Goal: Check status: Check status

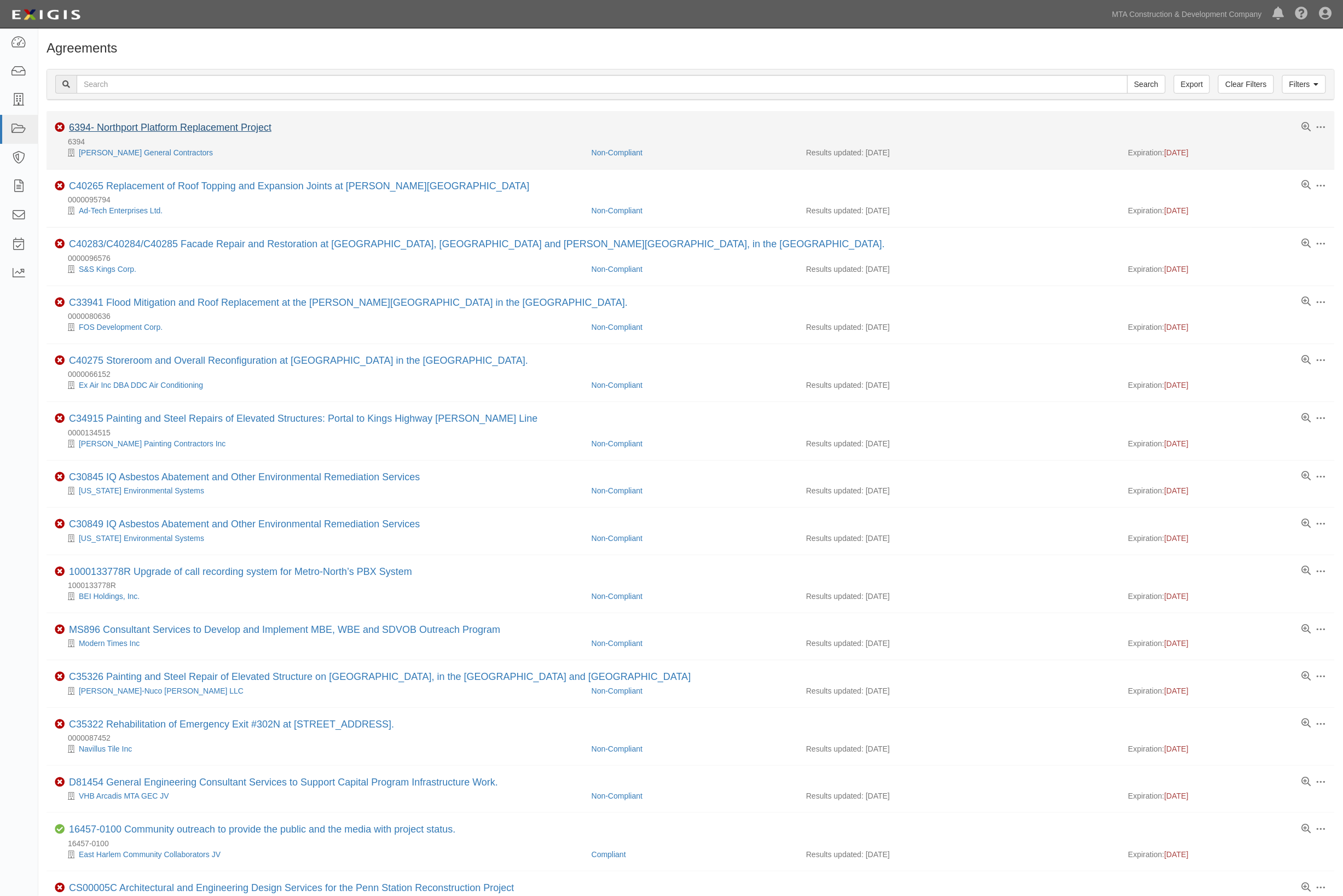
type input "34916"
click at [1127, 75] on input "Search" at bounding box center [1146, 84] width 38 height 19
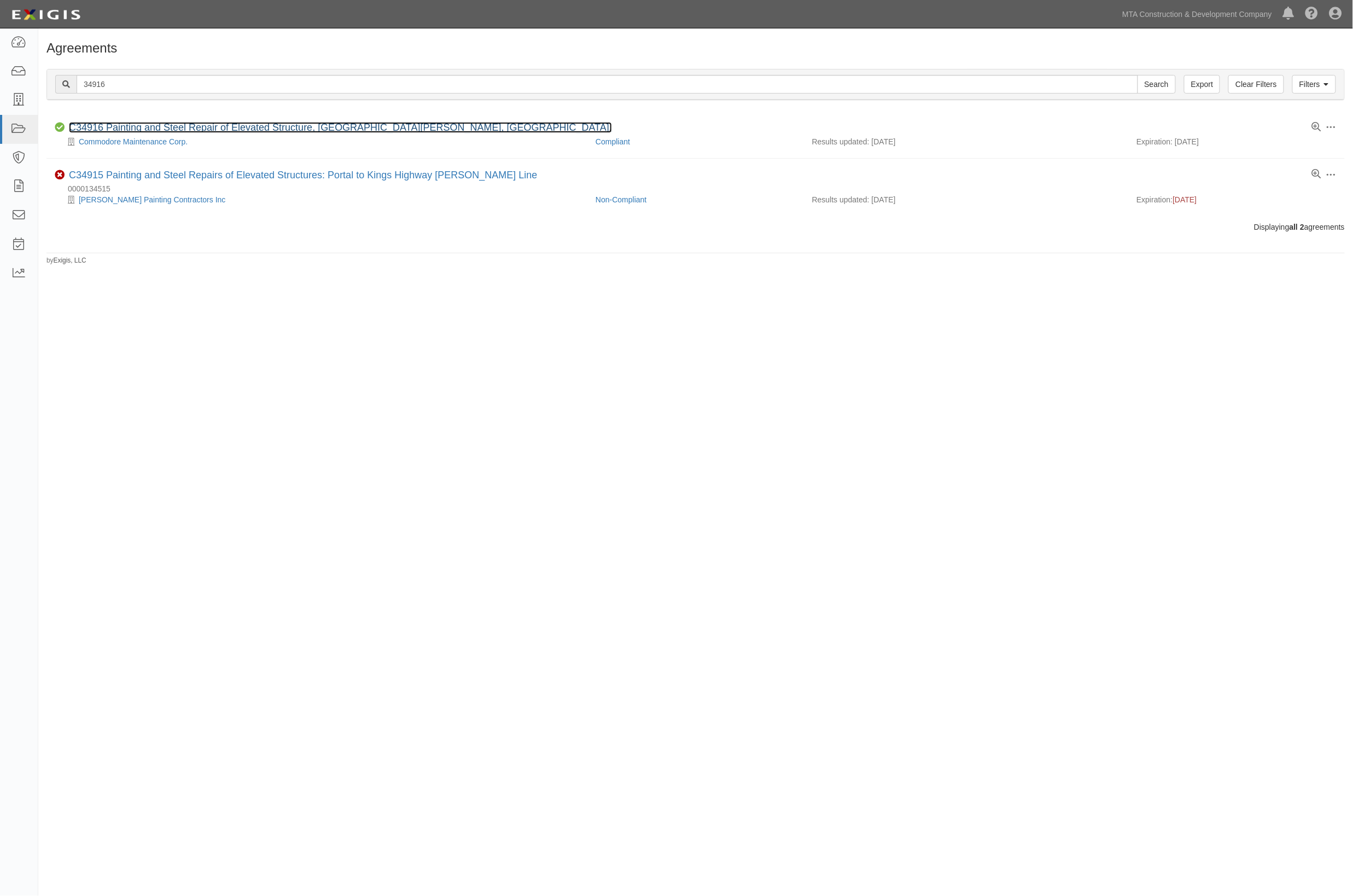
click at [198, 123] on link "C34916 Painting and Steel Repair of Elevated Structure, [GEOGRAPHIC_DATA][PERSO…" at bounding box center [341, 127] width 543 height 11
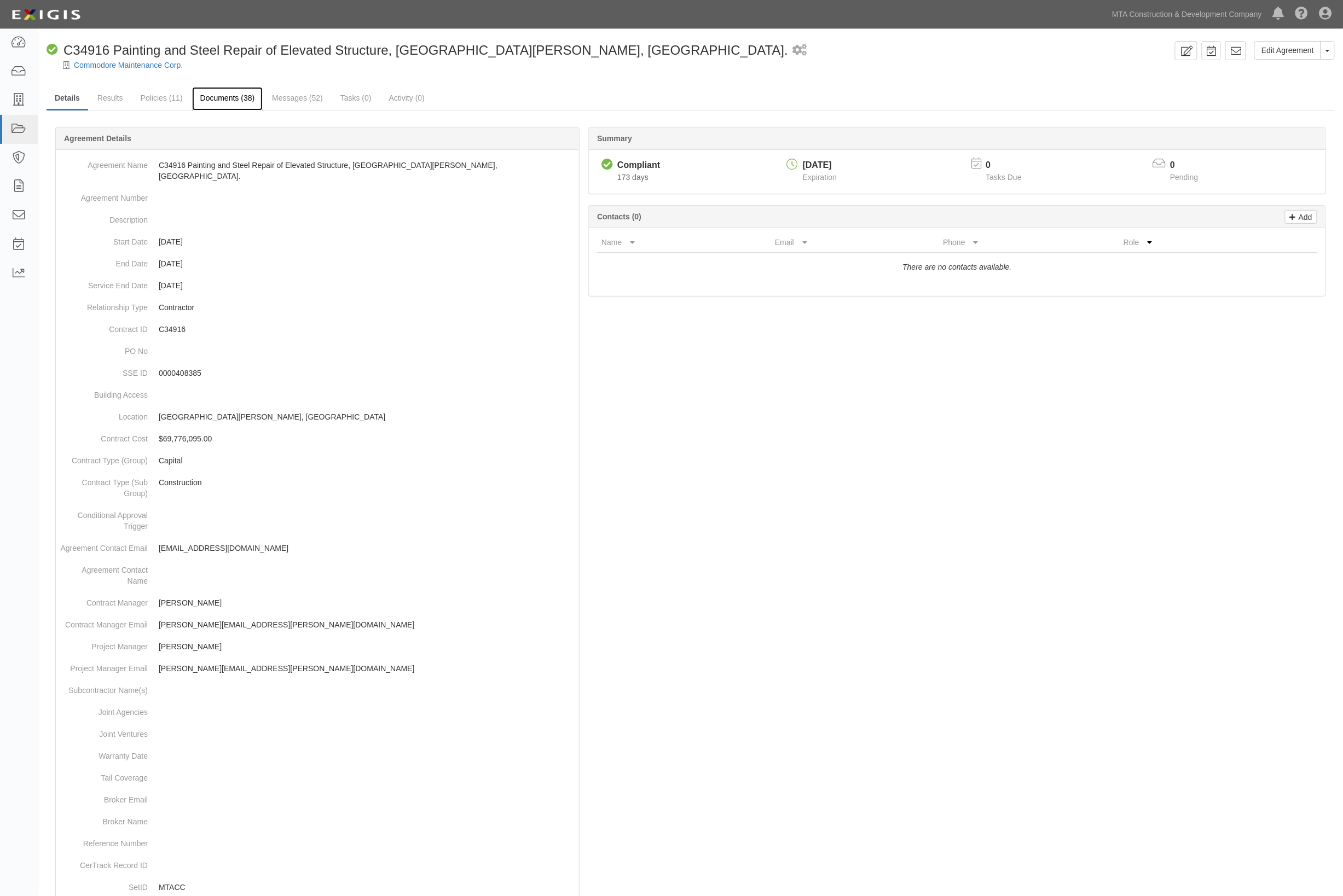
click at [219, 100] on link "Documents (38)" at bounding box center [228, 99] width 71 height 24
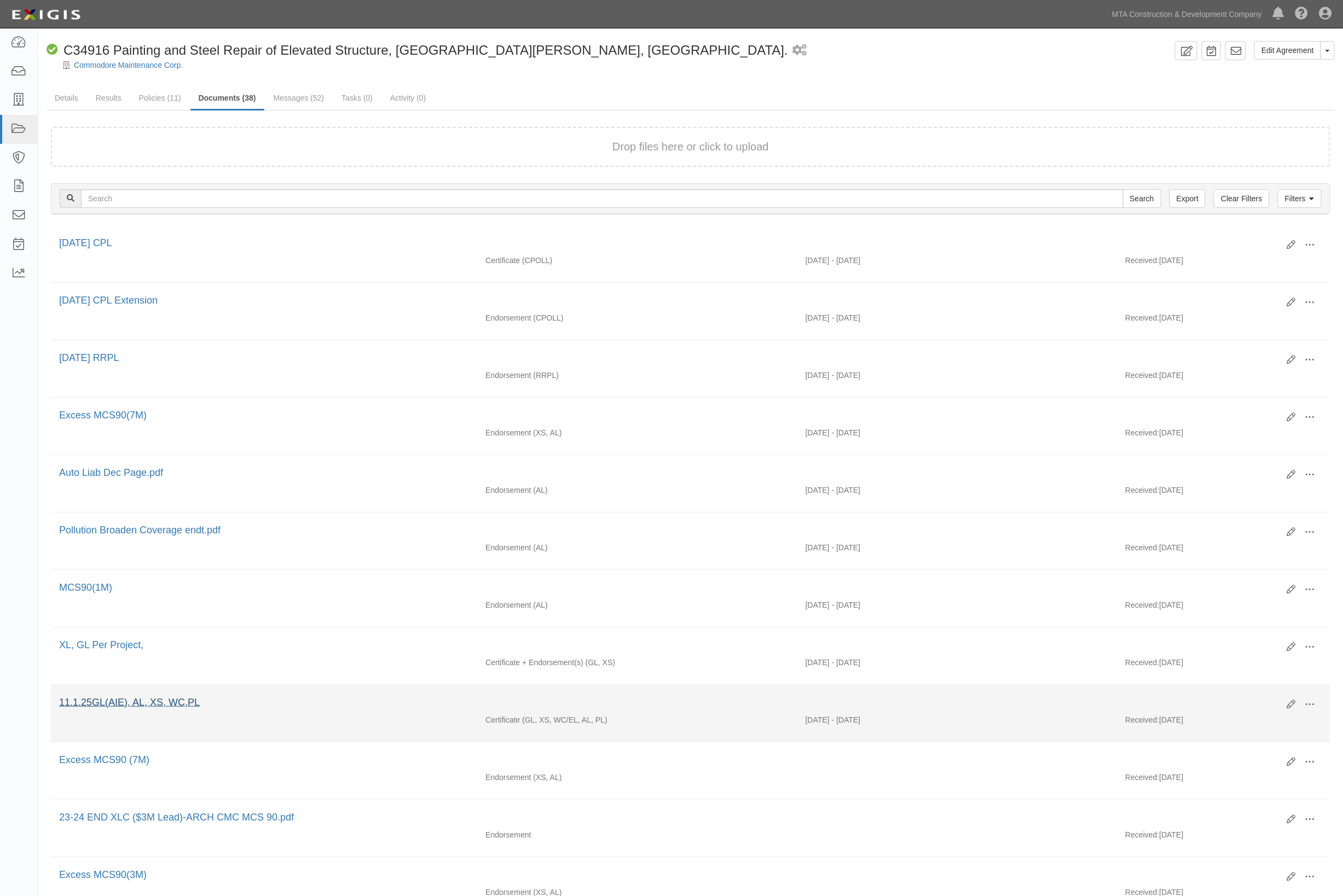
click at [183, 700] on div "11.1.25GL(AIE), AL, XS, WC,PL" at bounding box center [669, 702] width 1220 height 14
click at [175, 703] on link "11.1.25GL(AIE), AL, XS, WC,PL" at bounding box center [130, 702] width 141 height 11
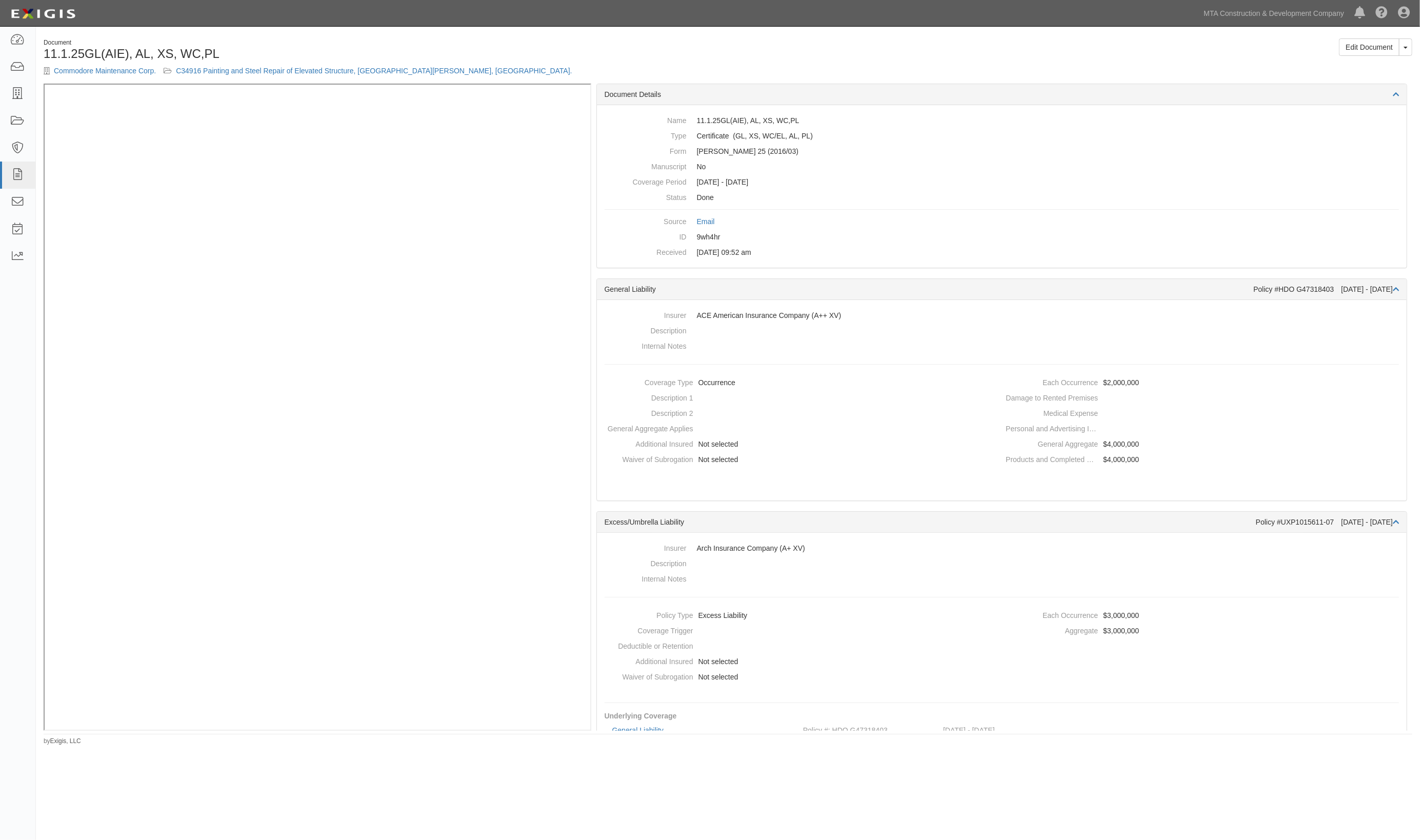
click at [801, 54] on div "Edit Document Toggle Document Dropdown View Document View Audit Trail Archive D…" at bounding box center [1074, 51] width 692 height 25
click at [18, 119] on icon at bounding box center [18, 121] width 14 height 12
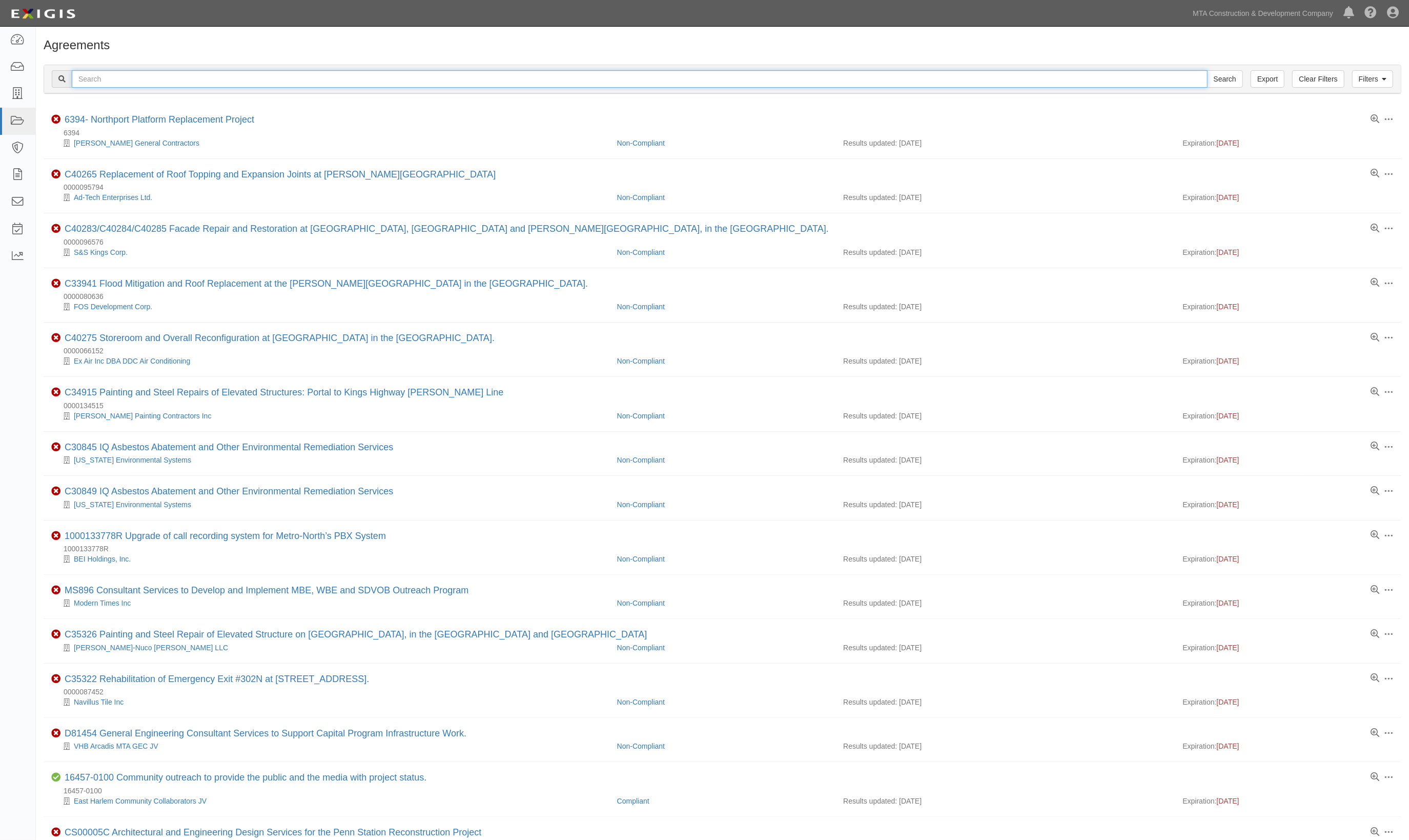
click at [165, 78] on input "text" at bounding box center [640, 79] width 1136 height 18
type input "81454"
click at [1207, 70] on input "Search" at bounding box center [1225, 79] width 36 height 18
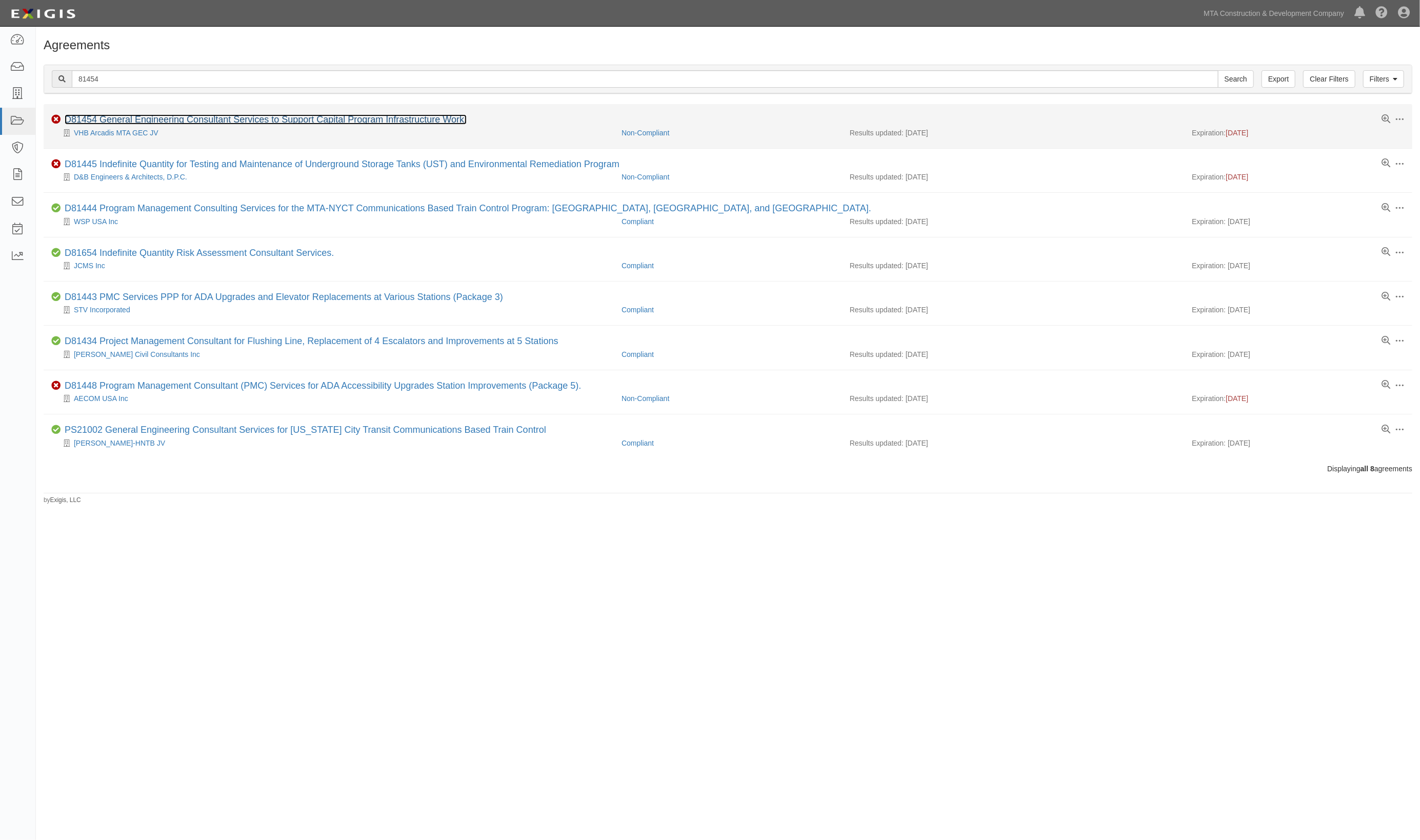
click at [109, 120] on link "D81454 General Engineering Consultant Services to Support Capital Program Infra…" at bounding box center [266, 119] width 402 height 10
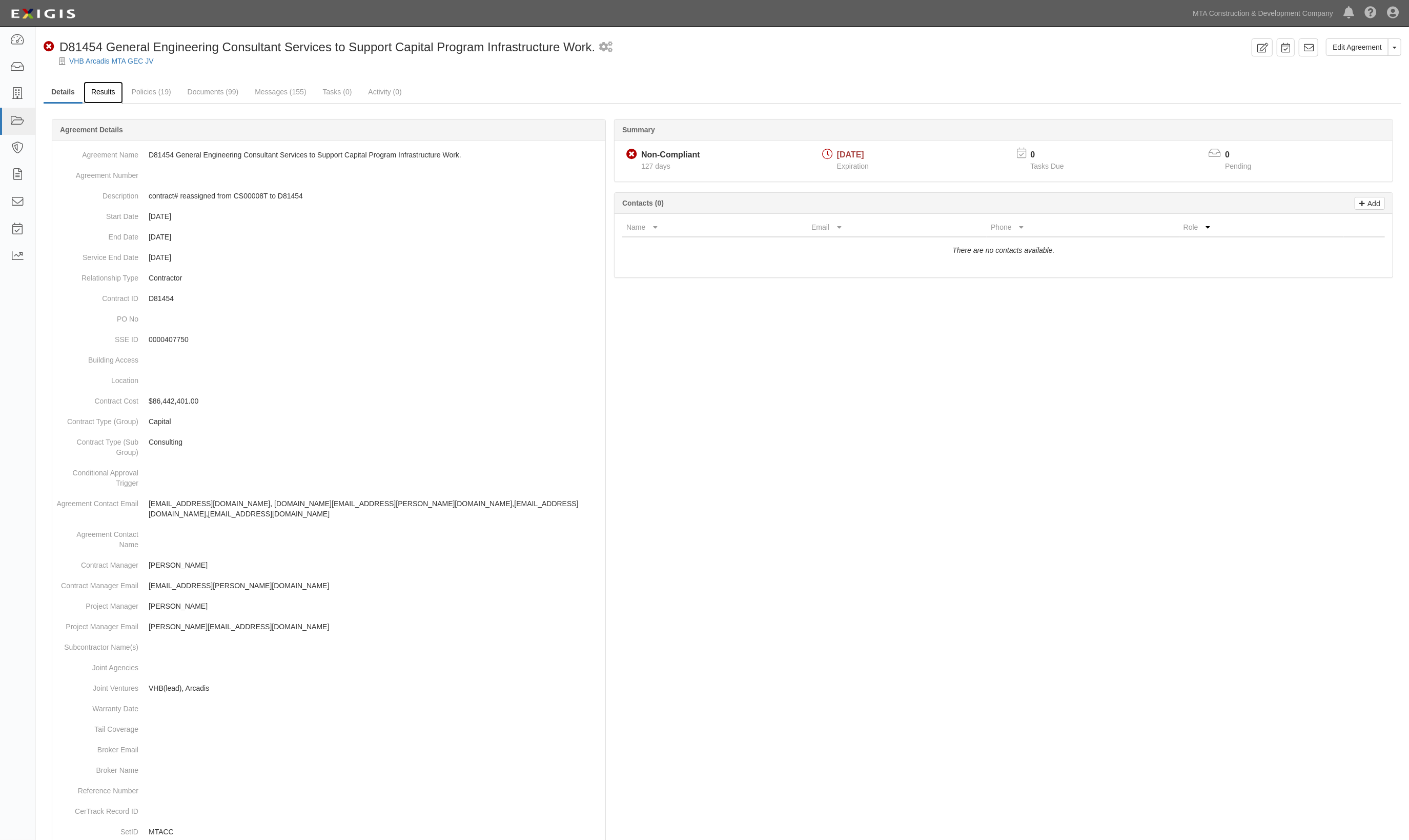
click at [101, 95] on link "Results" at bounding box center [103, 93] width 39 height 22
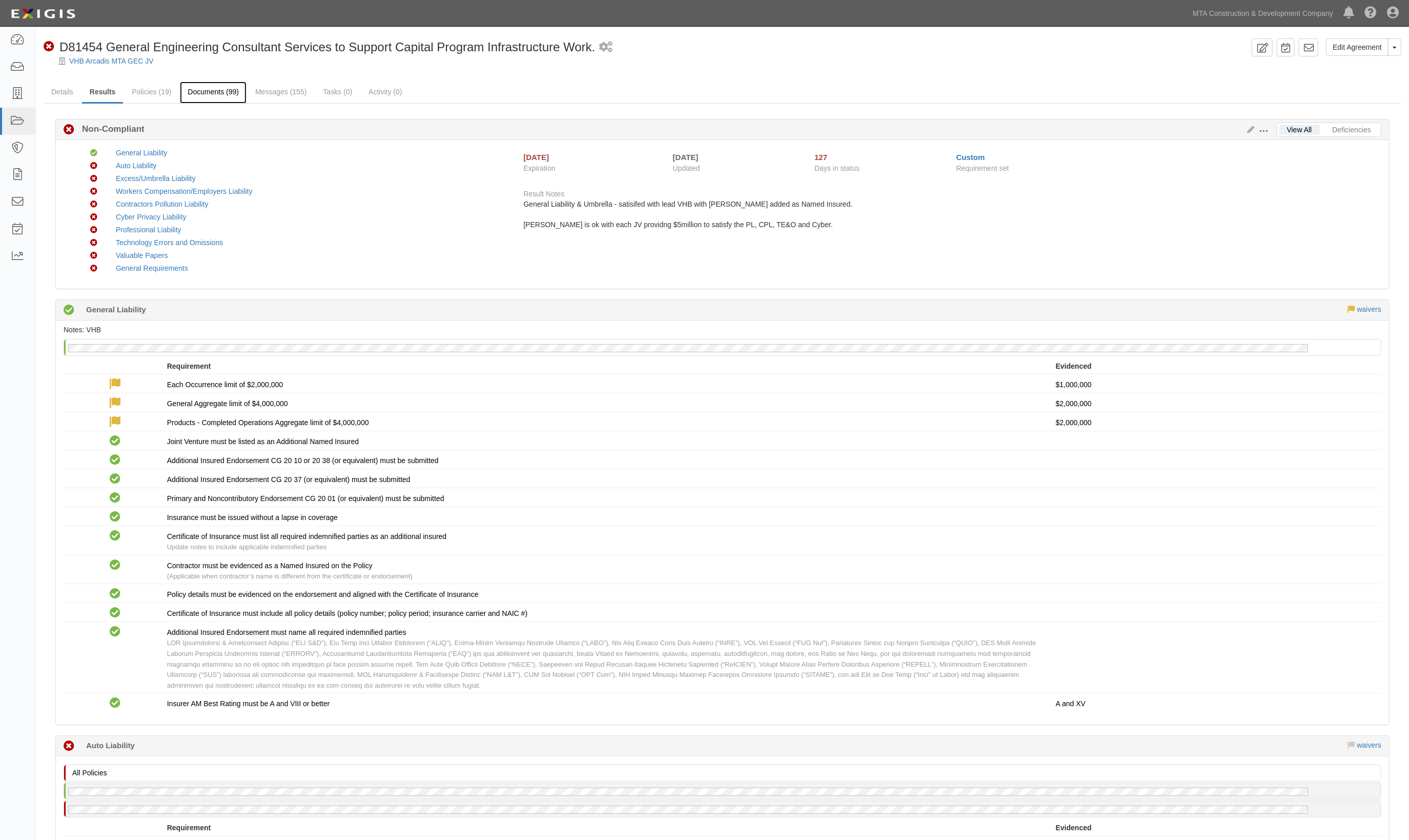
click at [199, 88] on link "Documents (99)" at bounding box center [213, 93] width 67 height 22
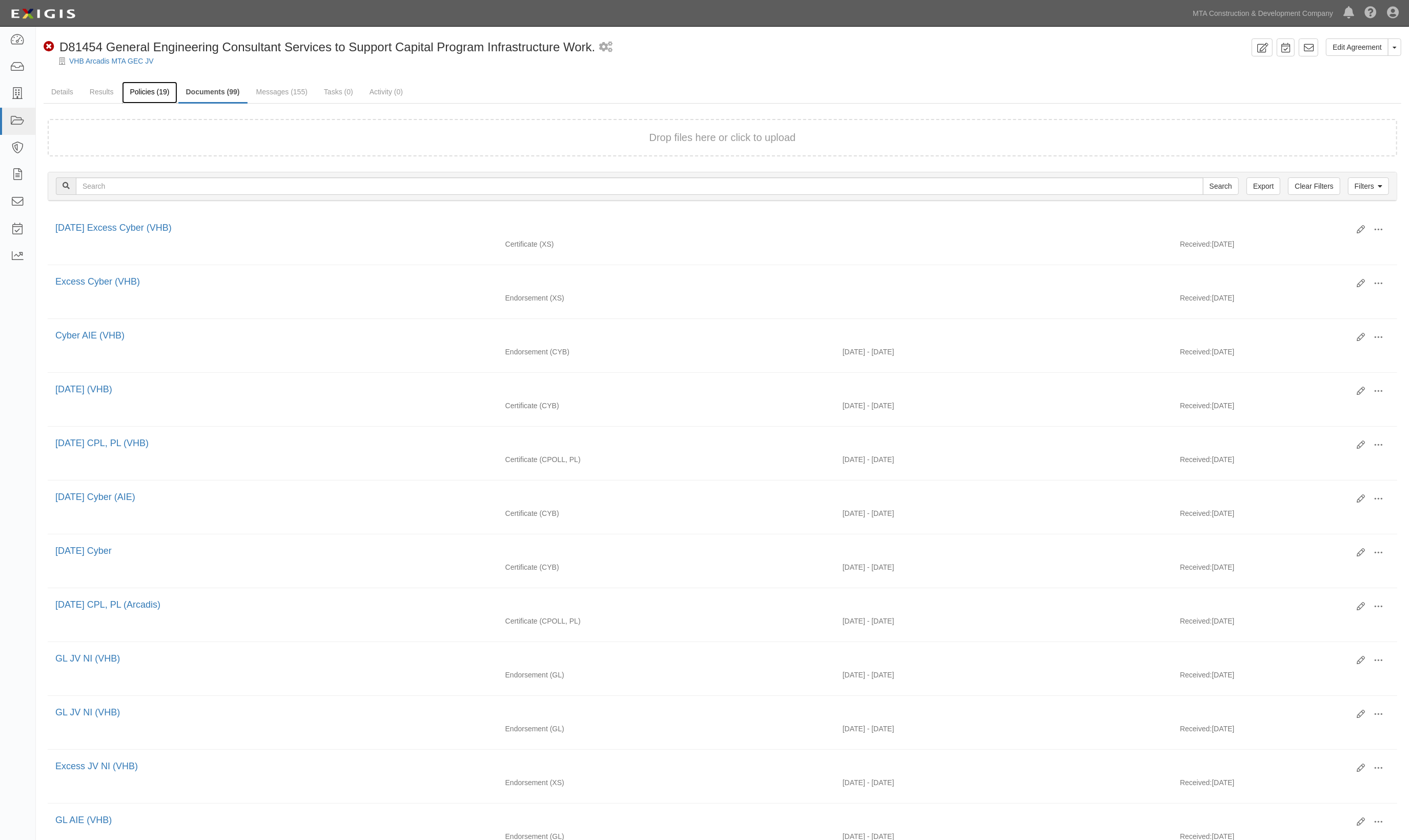
click at [136, 85] on link "Policies (19)" at bounding box center [149, 93] width 55 height 22
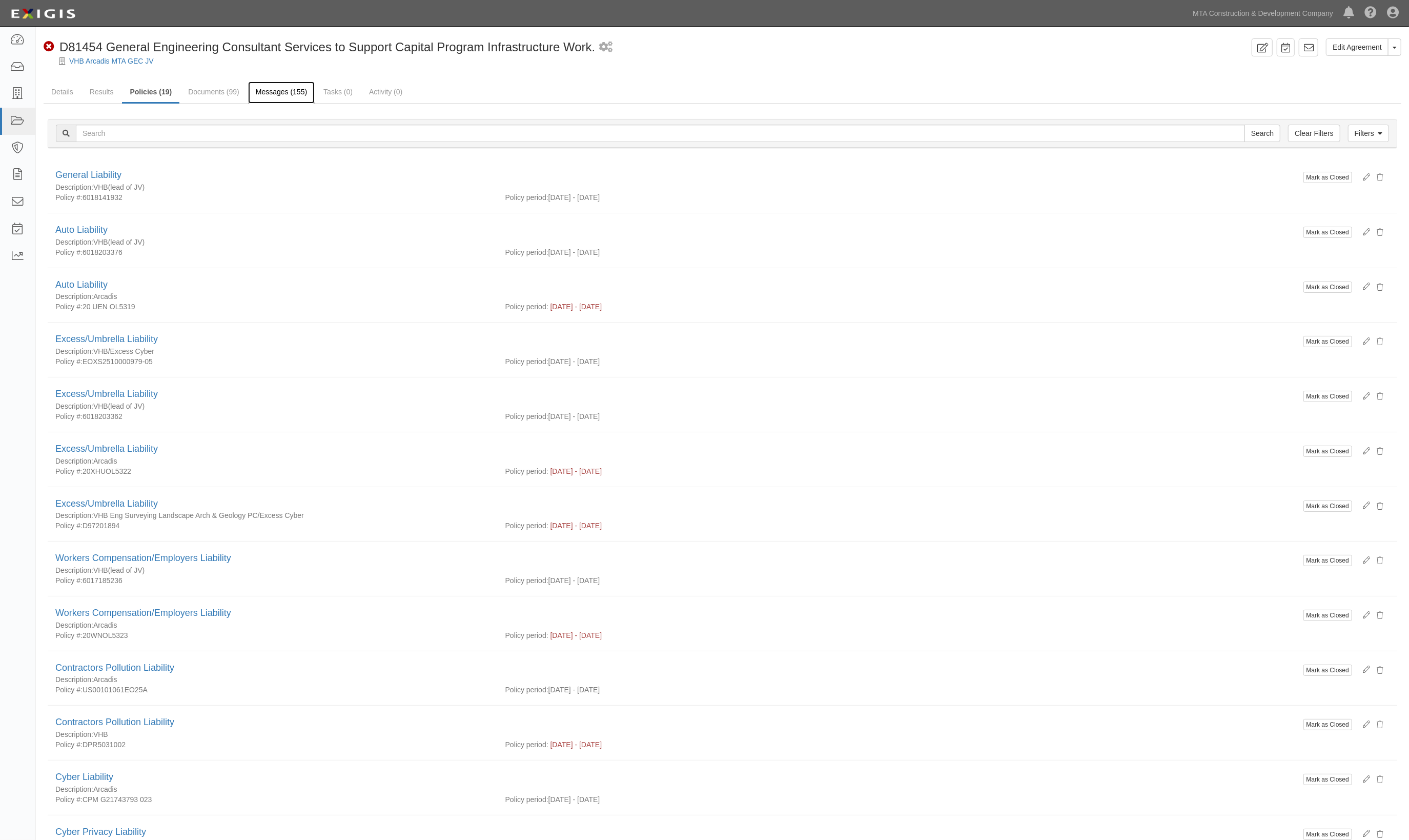
click at [286, 90] on link "Messages (155)" at bounding box center [281, 93] width 67 height 22
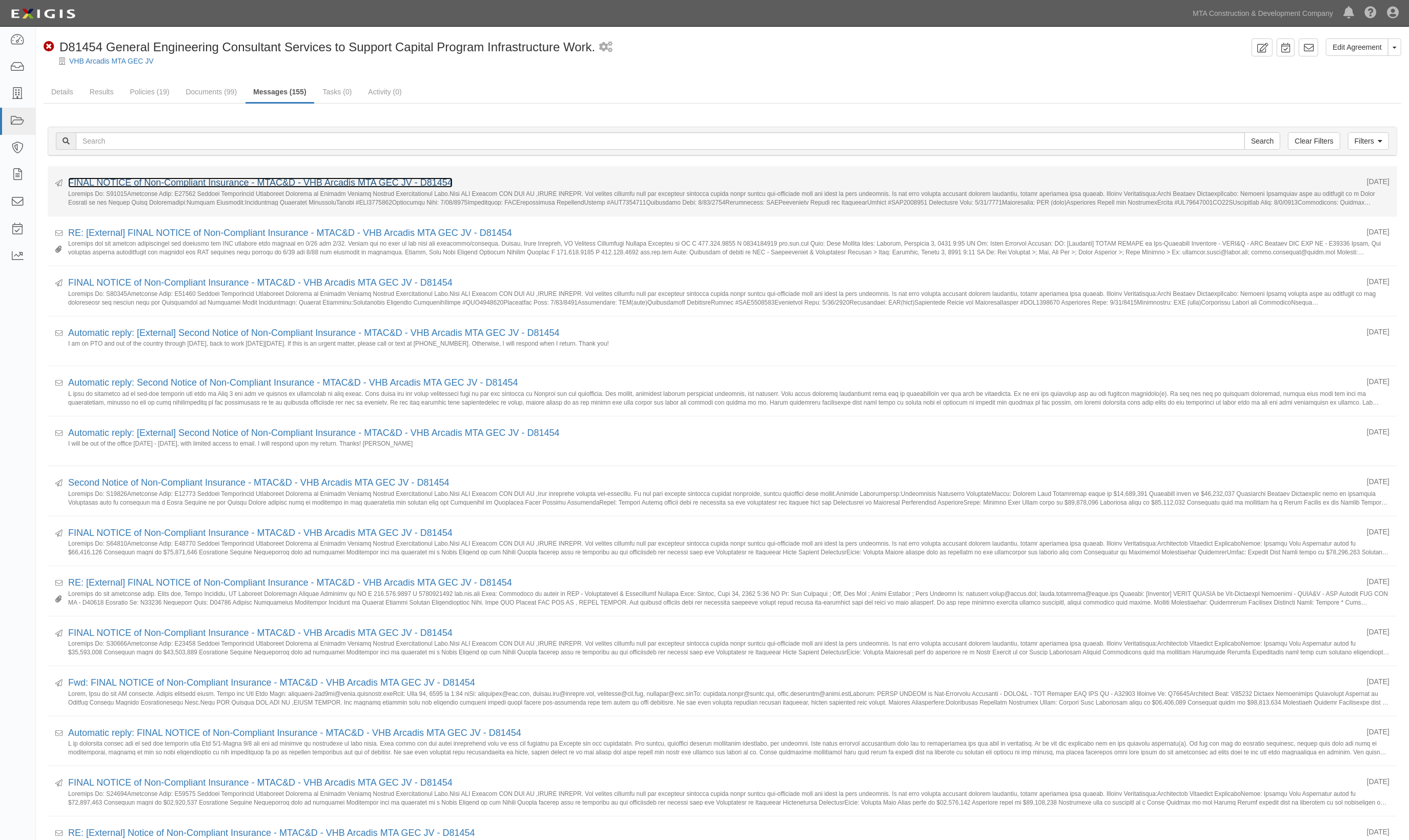
click at [230, 181] on link "FINAL NOTICE of Non-Compliant Insurance - MTAC&D - VHB Arcadis MTA GEC JV - D81…" at bounding box center [260, 183] width 384 height 10
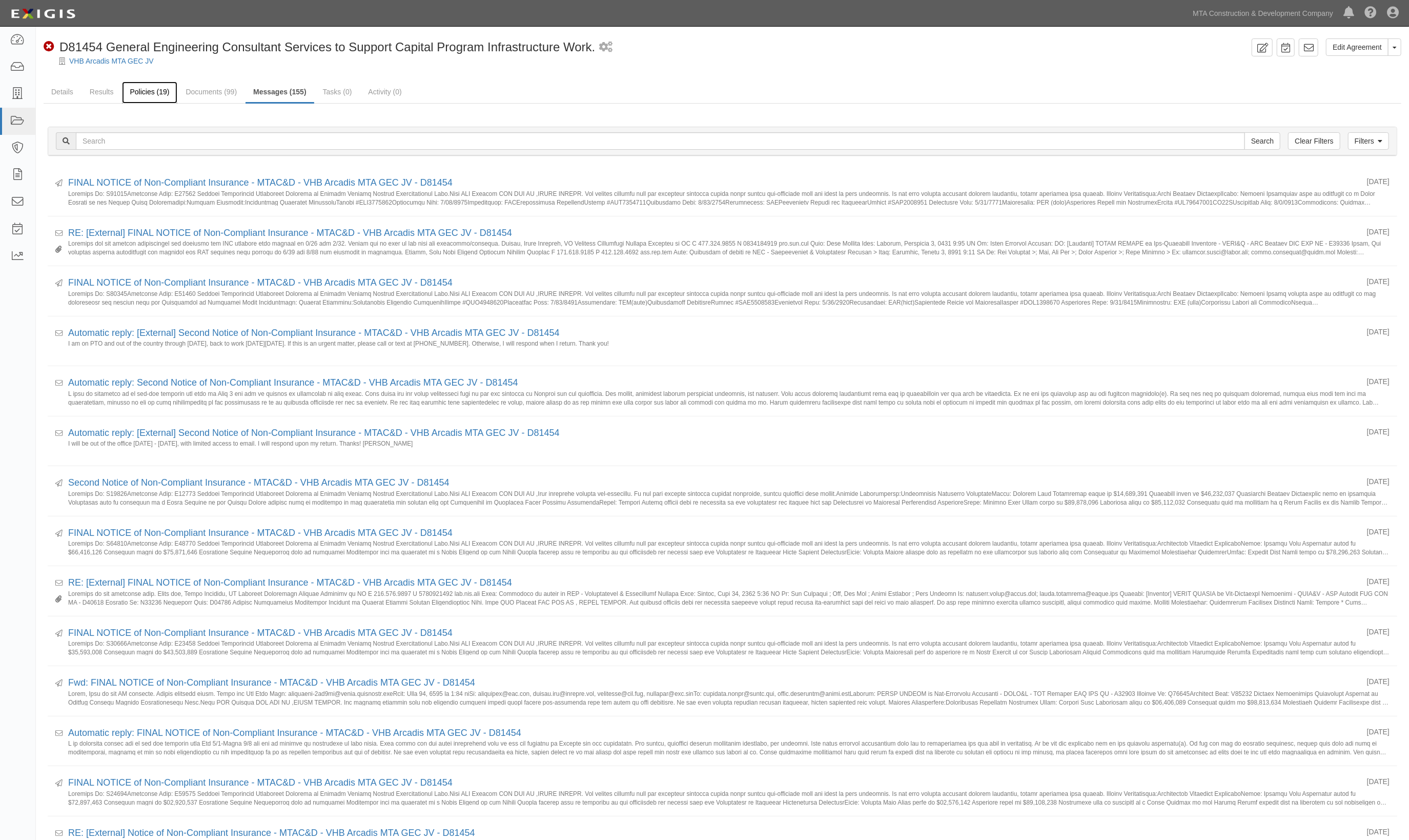
click at [132, 89] on link "Policies (19)" at bounding box center [149, 93] width 55 height 22
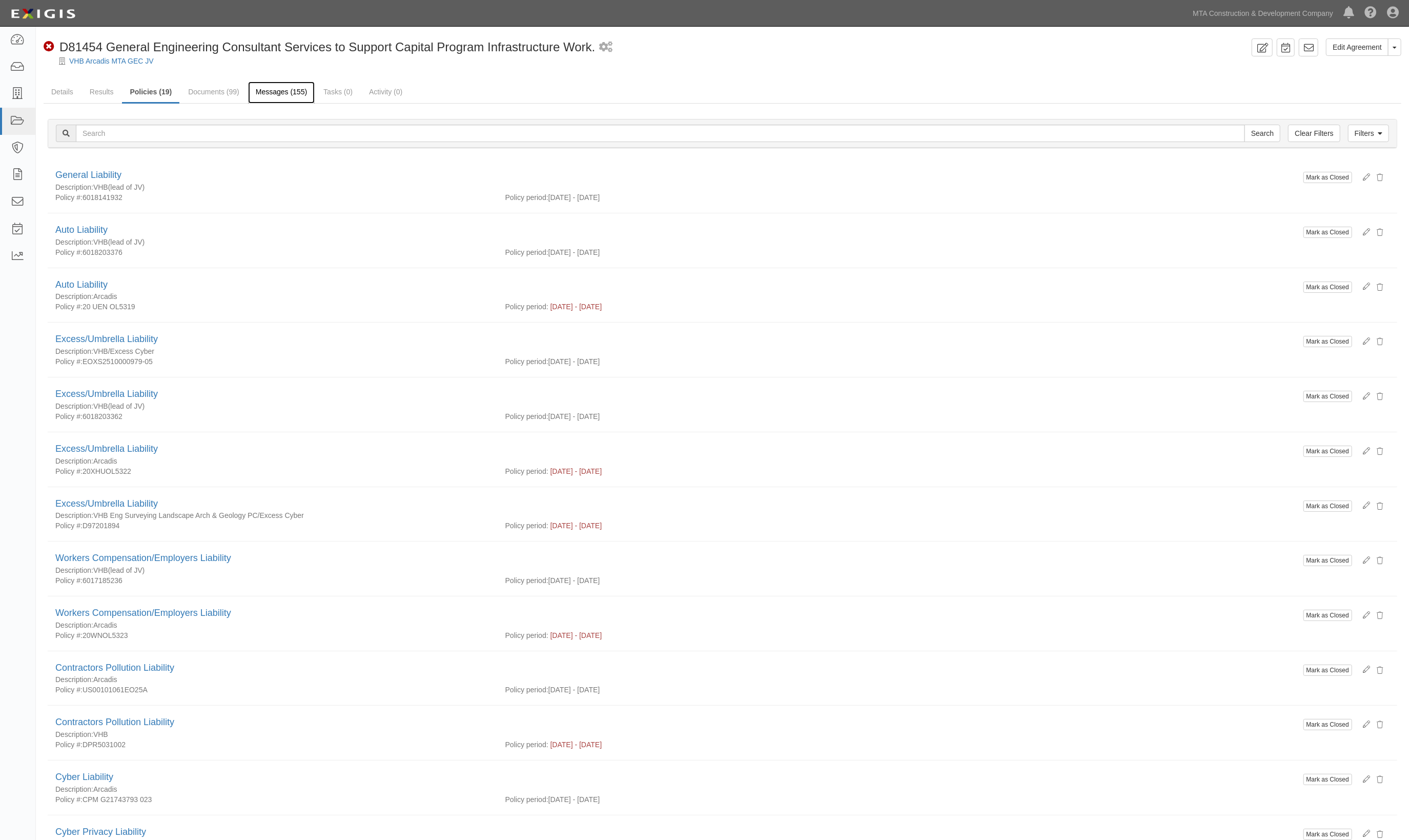
click at [285, 101] on link "Messages (155)" at bounding box center [281, 93] width 67 height 22
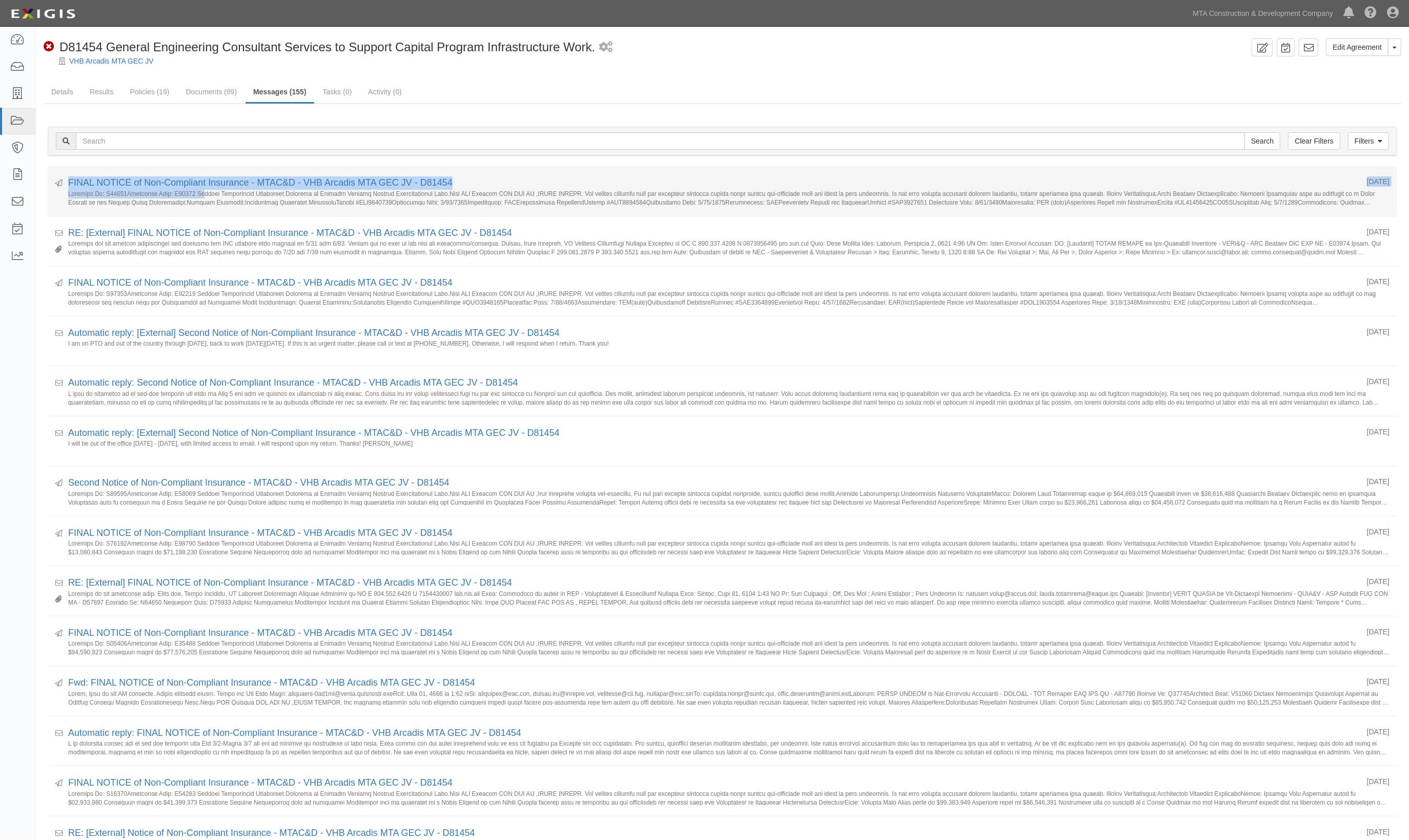
drag, startPoint x: 204, startPoint y: 191, endPoint x: 52, endPoint y: 168, distance: 153.7
click at [54, 174] on li "Sent 09/03/2025 FINAL NOTICE of Non-Compliant Insurance - MTAC&D - VHB Arcadis …" at bounding box center [722, 191] width 1350 height 50
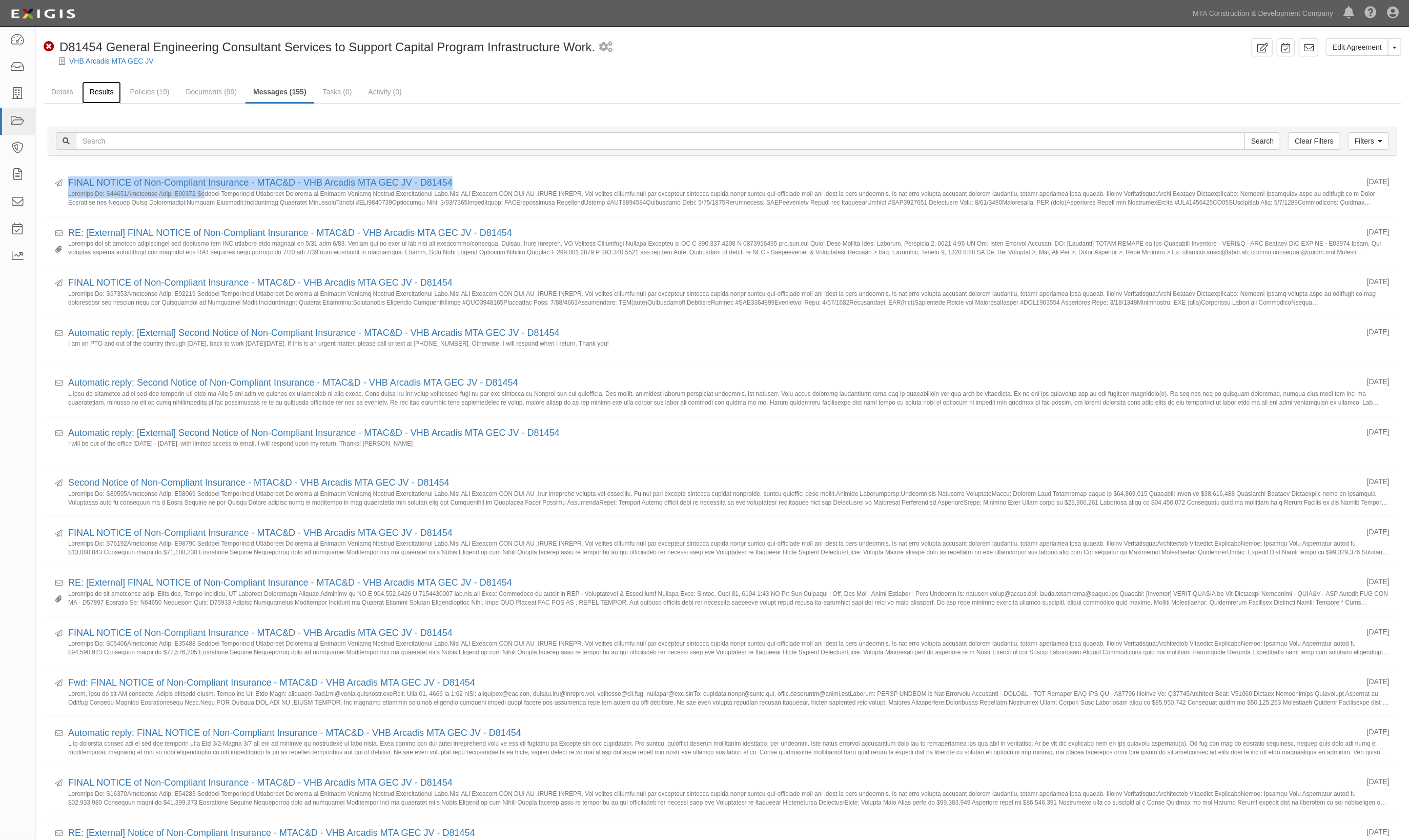
click at [93, 91] on link "Results" at bounding box center [102, 93] width 39 height 22
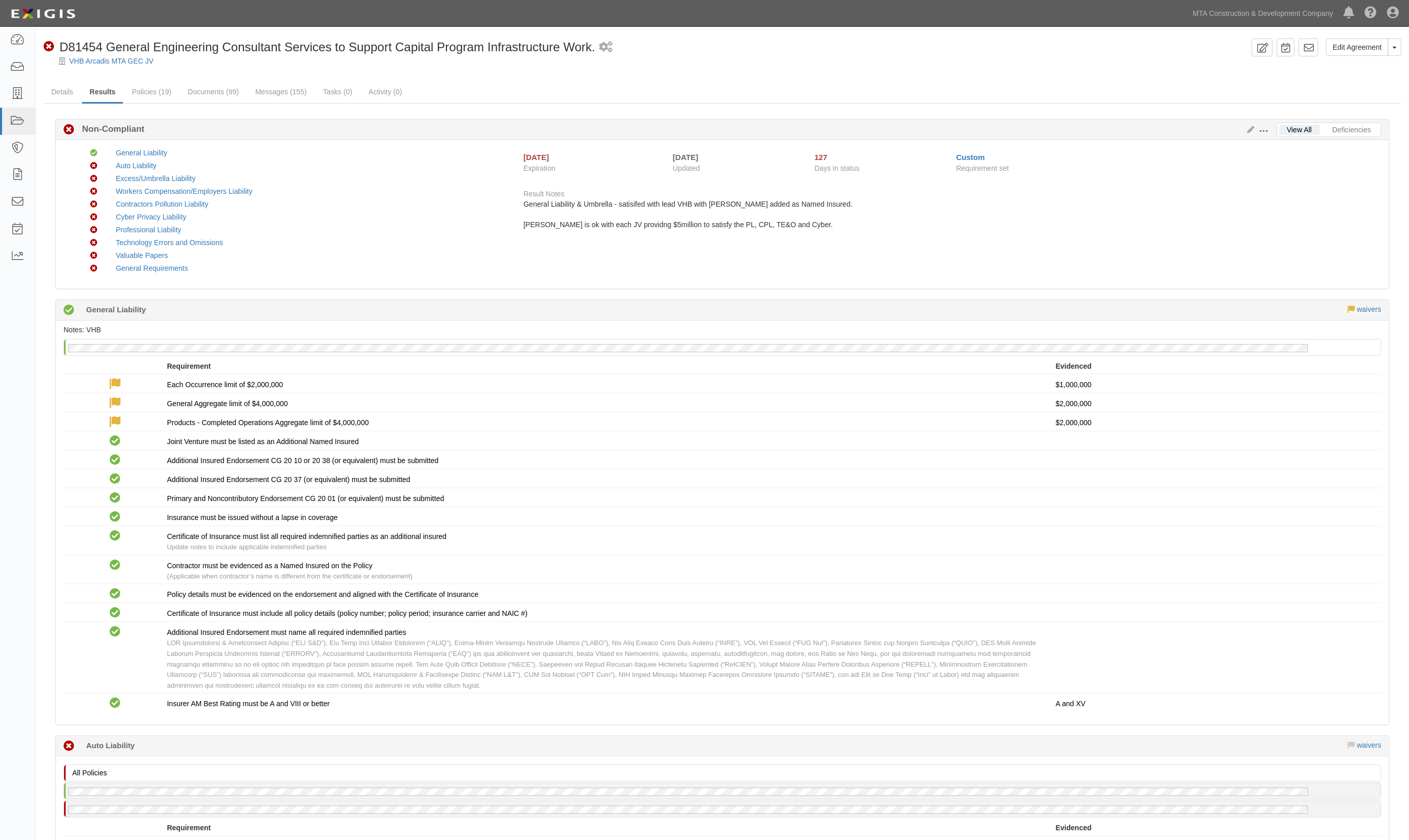
click at [1249, 125] on div "Edit Requirements View History" at bounding box center [1260, 130] width 33 height 11
click at [1251, 130] on icon at bounding box center [1249, 130] width 11 height 7
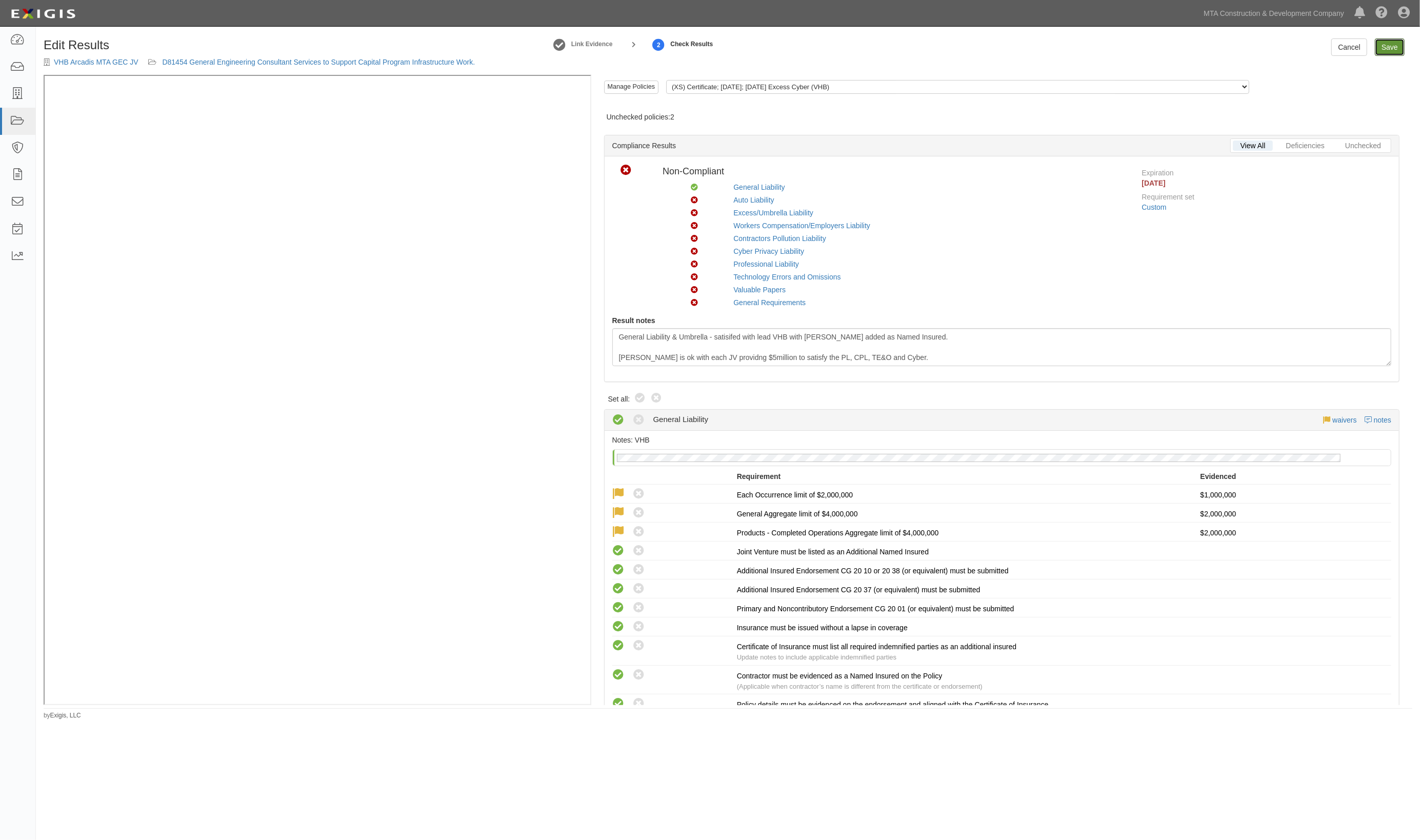
drag, startPoint x: 1392, startPoint y: 44, endPoint x: 1118, endPoint y: 61, distance: 274.5
click at [1392, 44] on link "Save" at bounding box center [1390, 47] width 30 height 18
radio input "true"
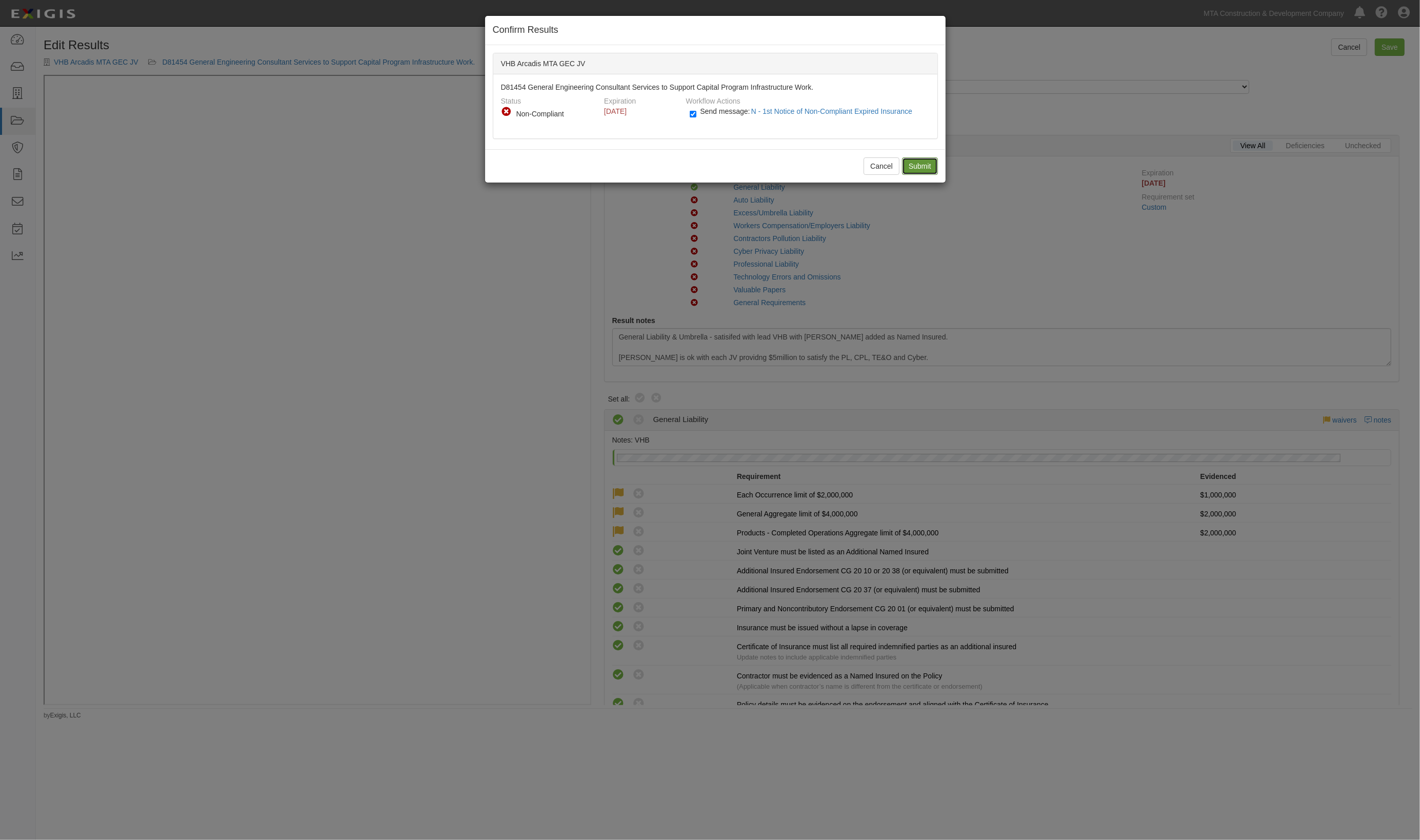
click at [903, 164] on input "Submit" at bounding box center [920, 166] width 36 height 18
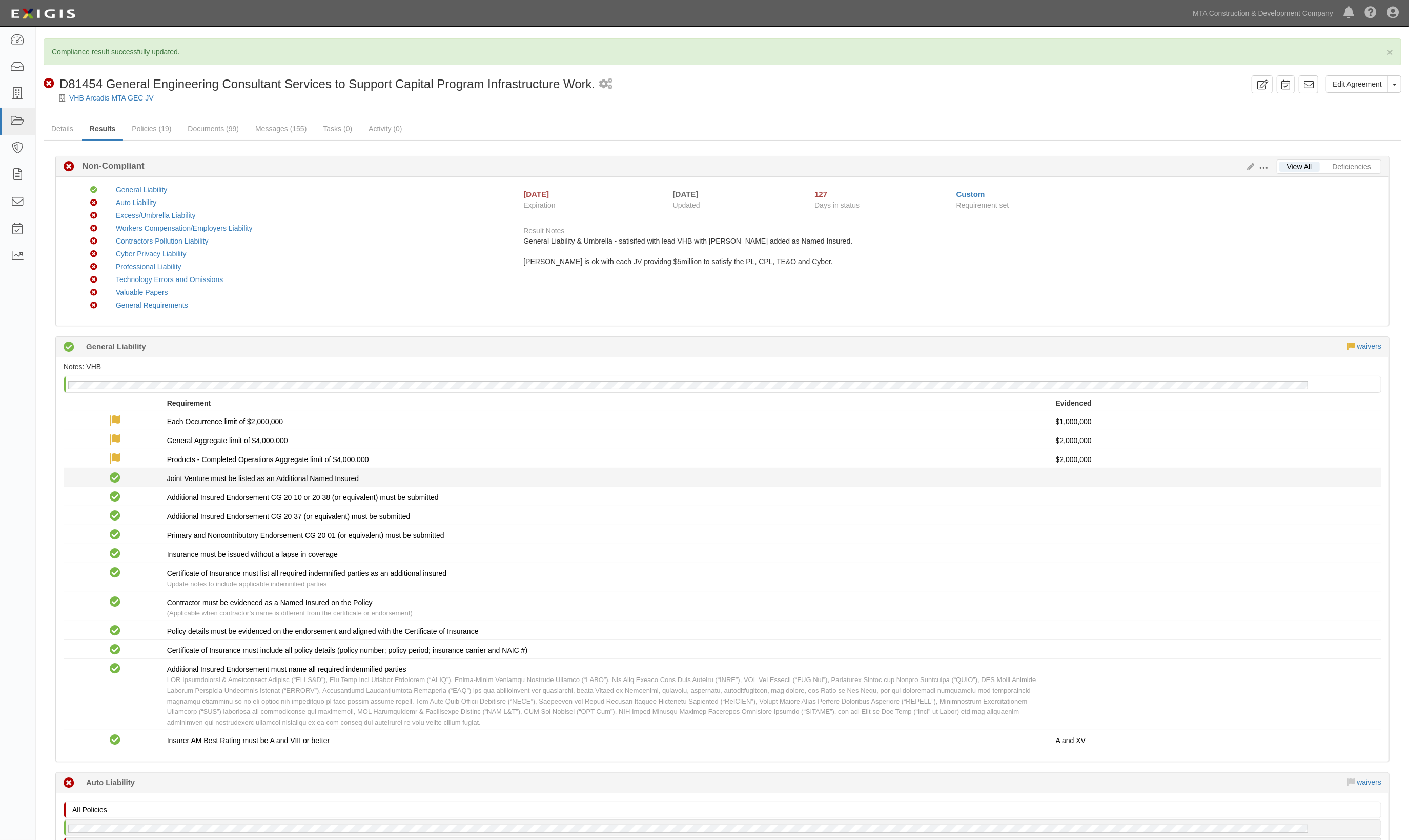
drag, startPoint x: 687, startPoint y: 474, endPoint x: 679, endPoint y: 474, distance: 8.0
click at [681, 474] on div "Compliant Joint Venture must be listed as an Additional Named Insured" at bounding box center [722, 477] width 1333 height 13
click at [265, 127] on link "Messages (155)" at bounding box center [281, 129] width 67 height 22
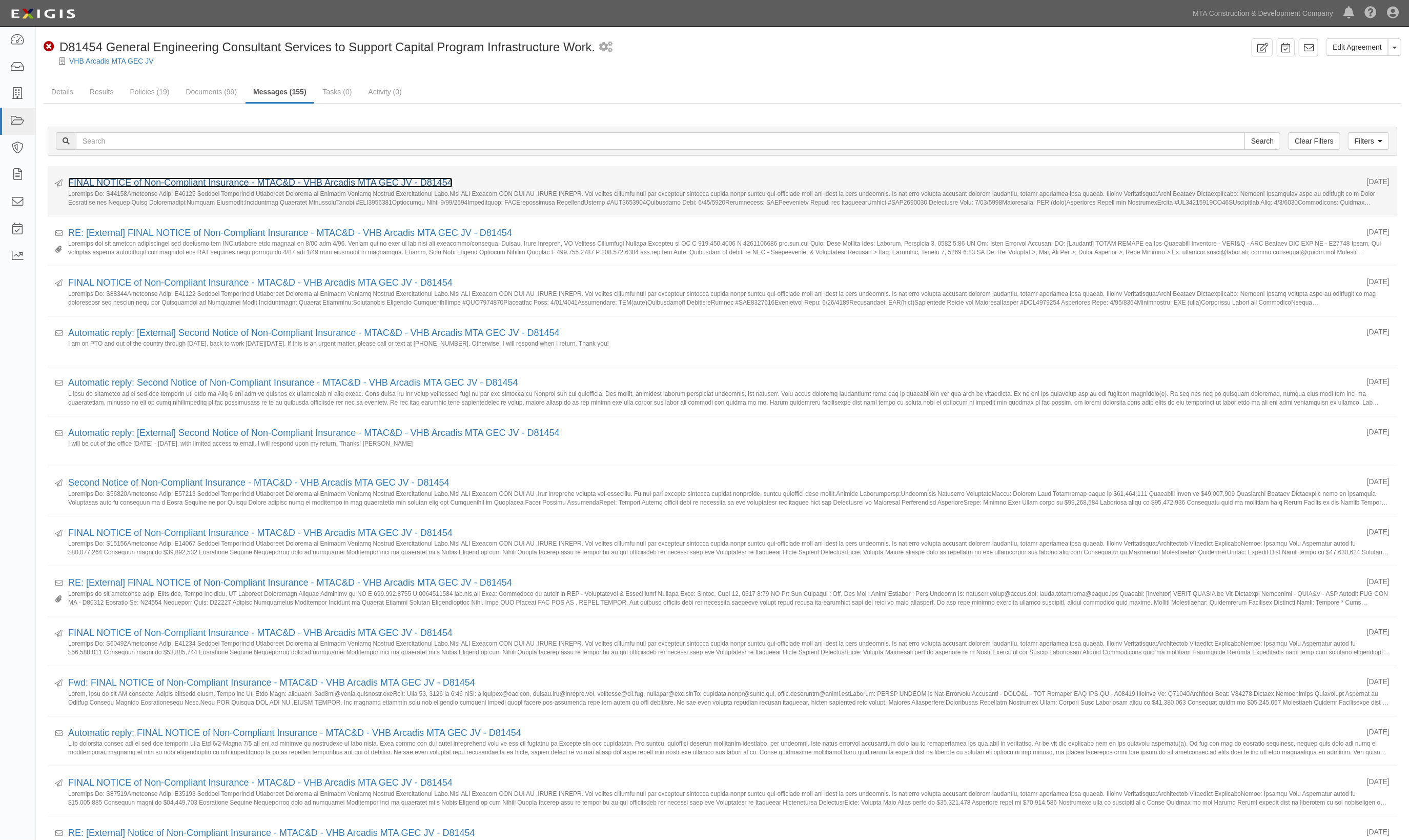
click at [204, 183] on link "FINAL NOTICE of Non-Compliant Insurance - MTAC&D - VHB Arcadis MTA GEC JV - D81…" at bounding box center [260, 183] width 384 height 10
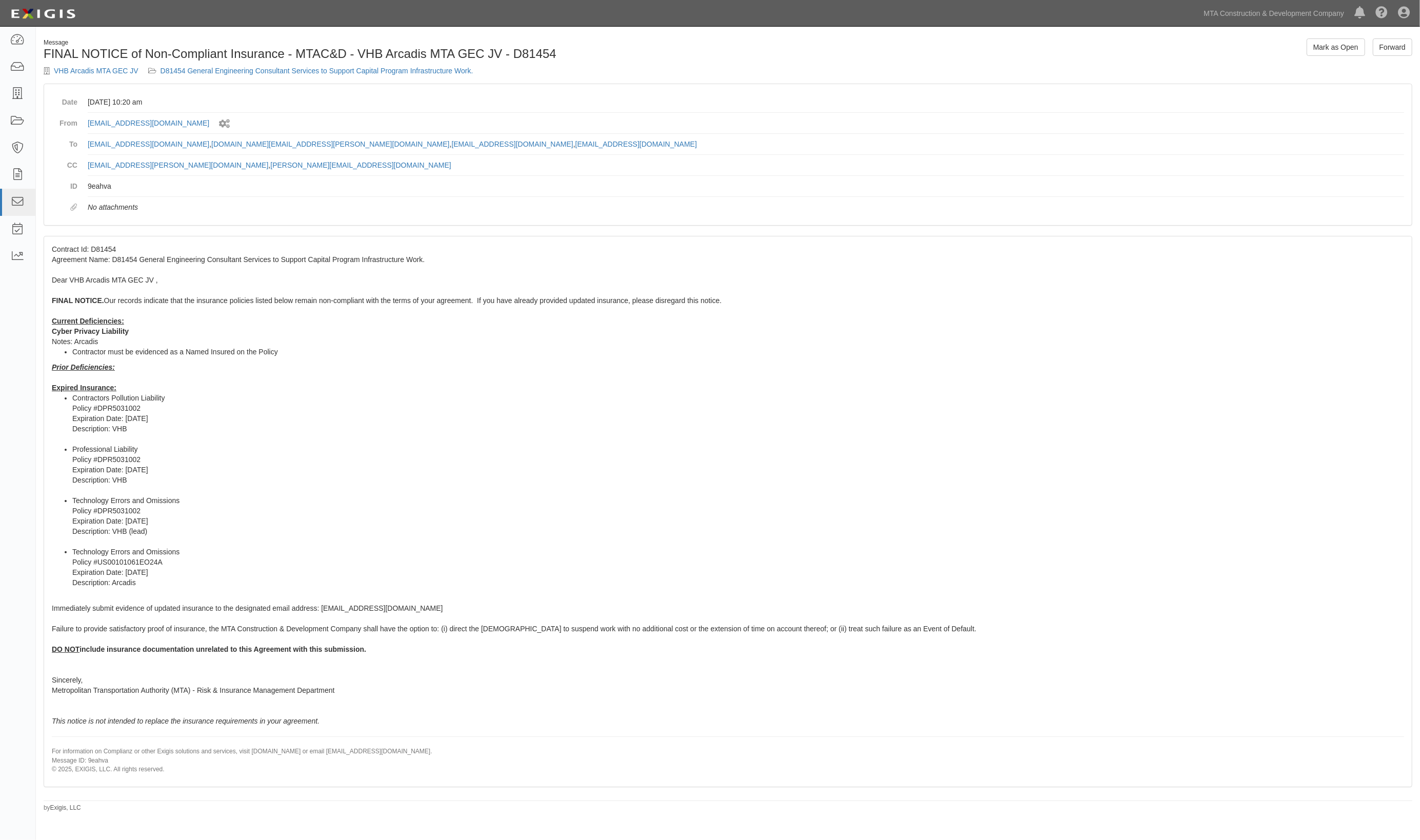
click at [785, 587] on div "Contract Id: D81454 Agreement Name: D81454 General Engineering Consultant Servi…" at bounding box center [728, 511] width 1368 height 550
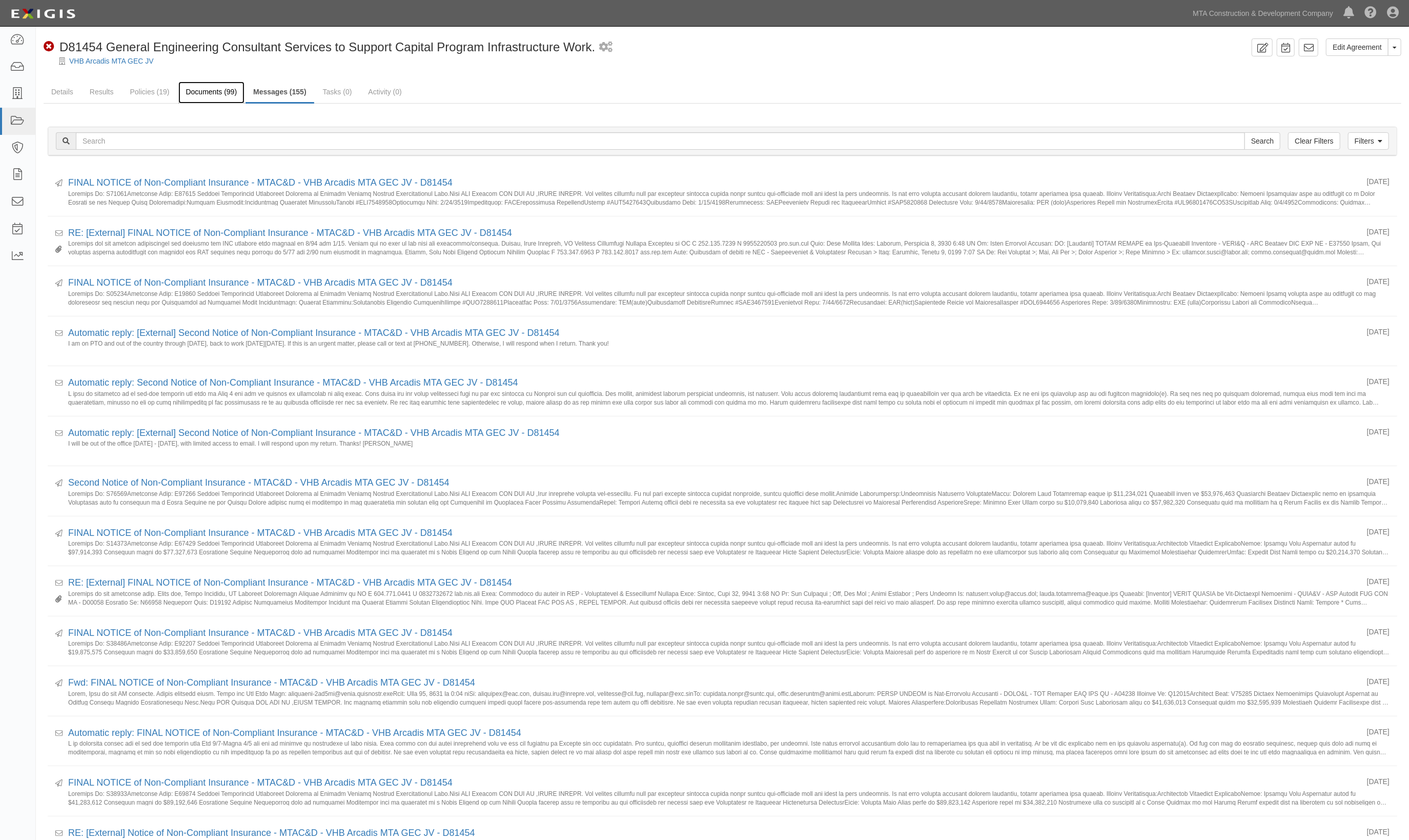
click at [216, 91] on link "Documents (99)" at bounding box center [211, 93] width 67 height 22
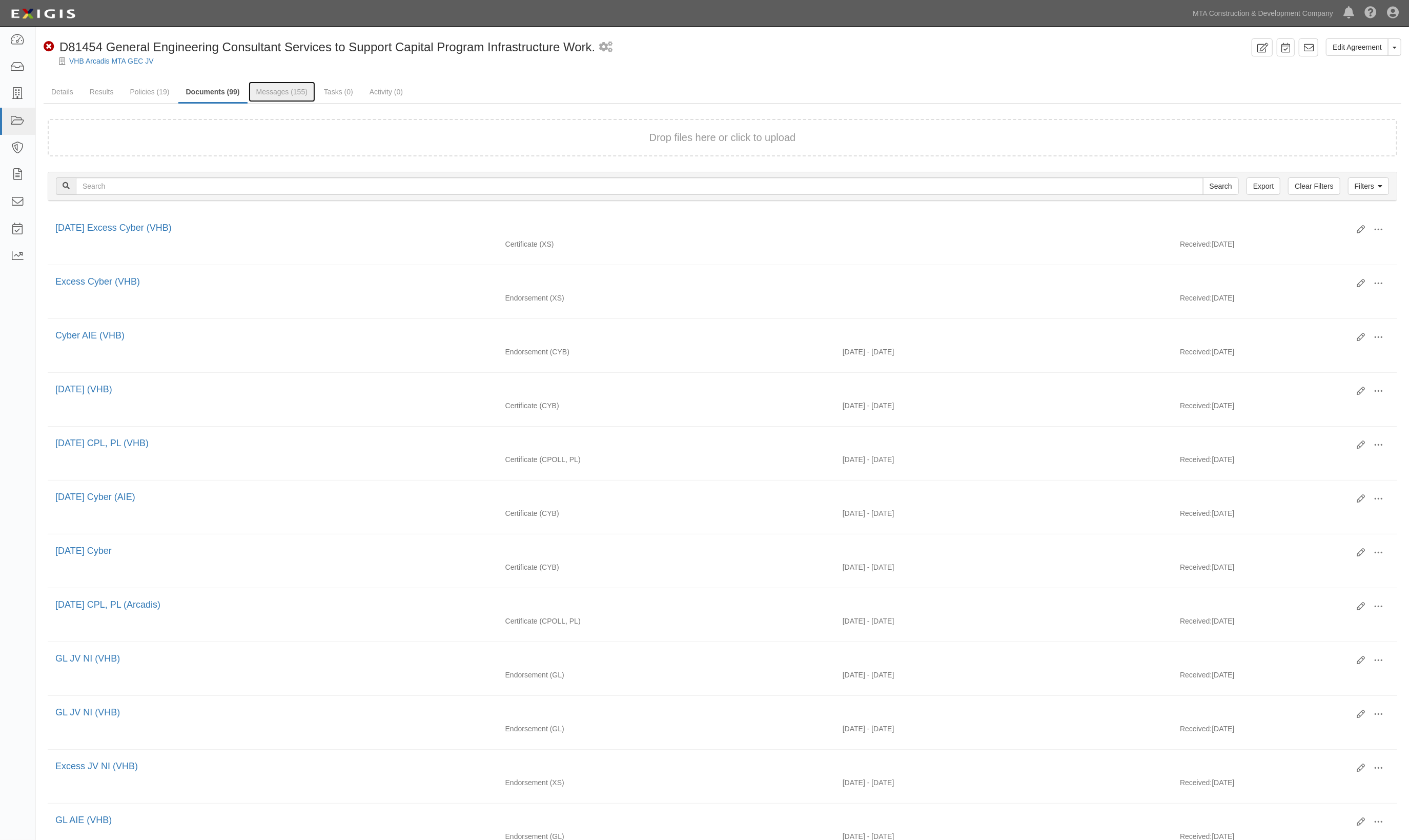
click at [271, 91] on link "Messages (155)" at bounding box center [282, 91] width 67 height 20
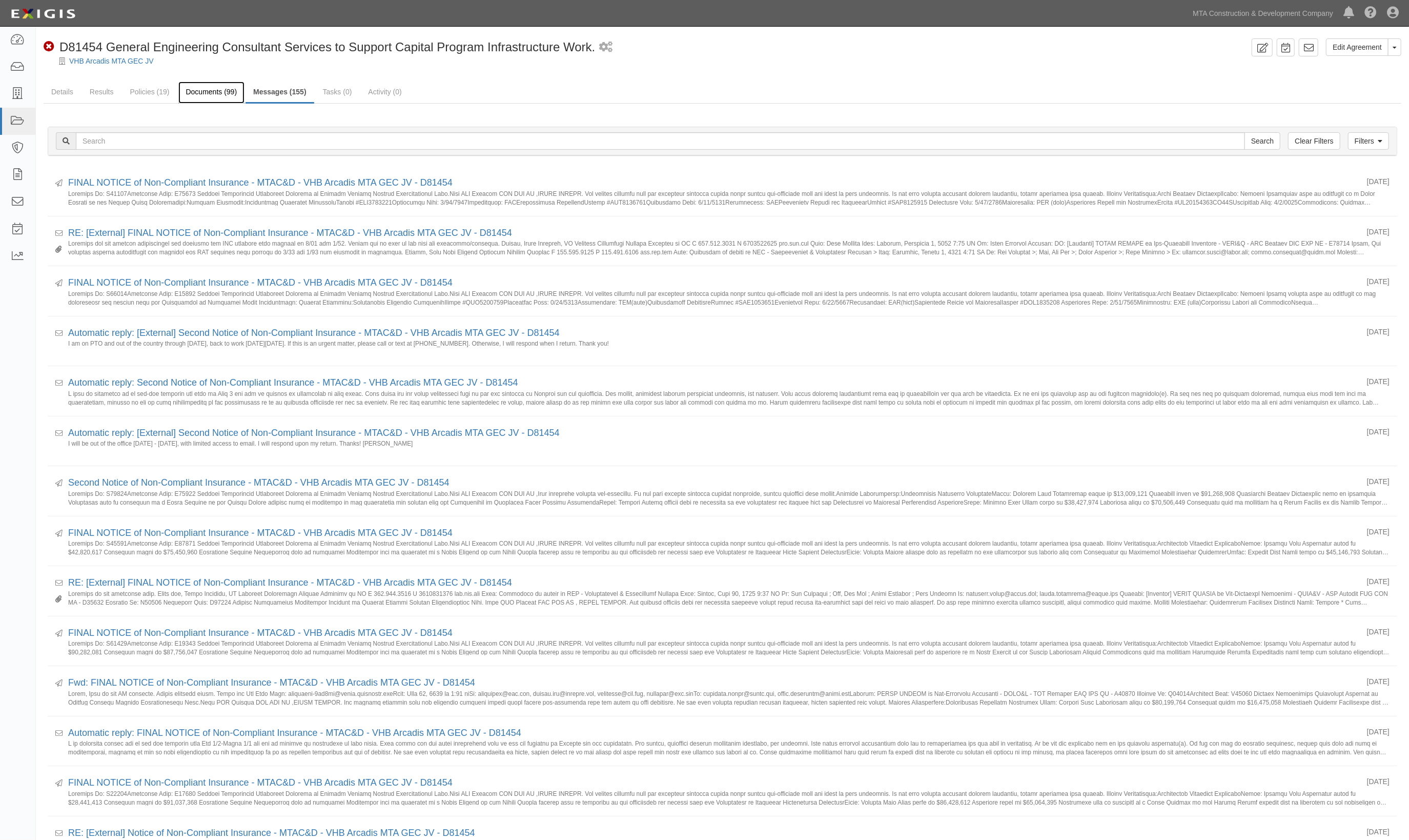
click at [219, 90] on link "Documents (99)" at bounding box center [211, 93] width 67 height 22
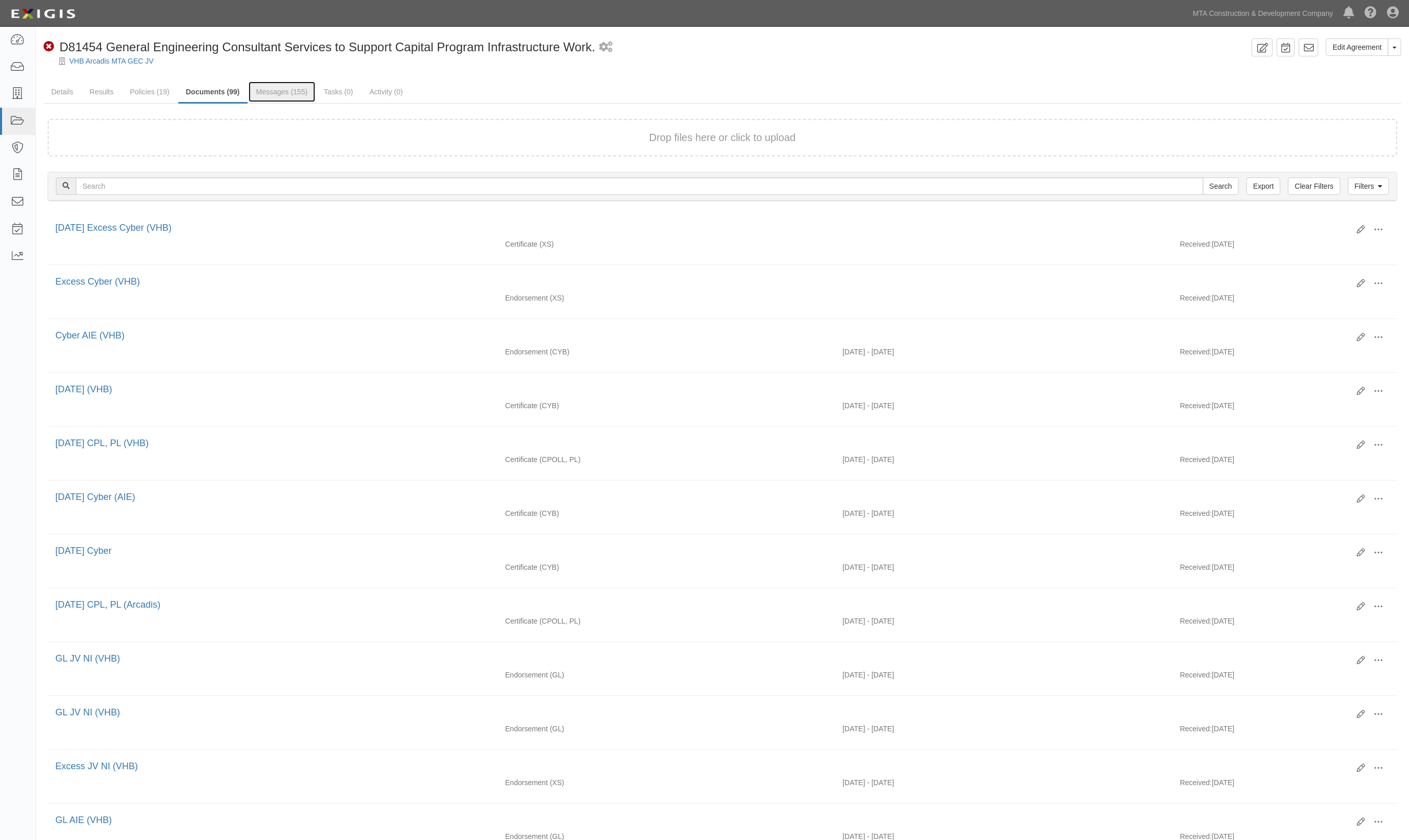
click at [283, 93] on link "Messages (155)" at bounding box center [282, 91] width 67 height 20
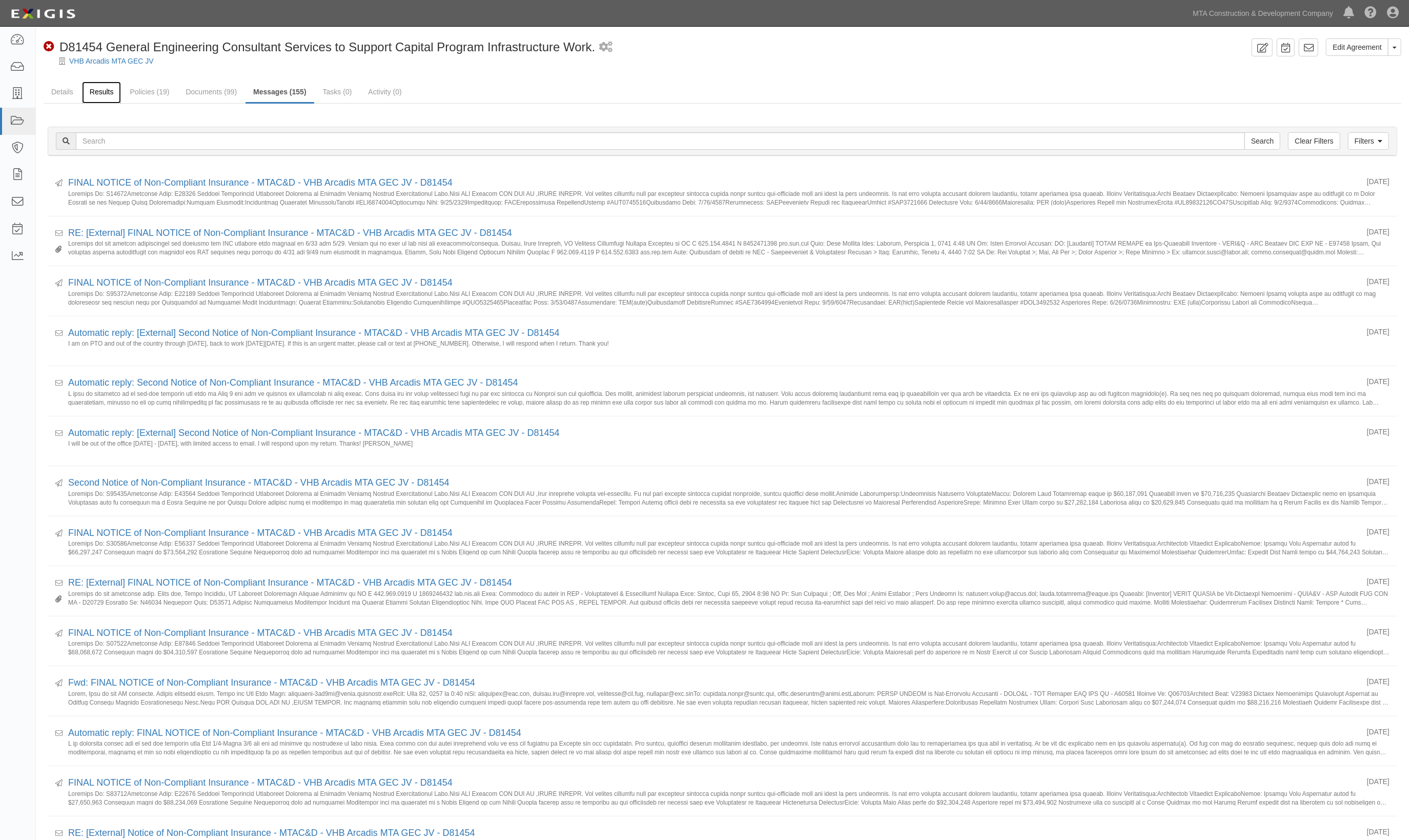
click at [105, 93] on link "Results" at bounding box center [102, 93] width 39 height 22
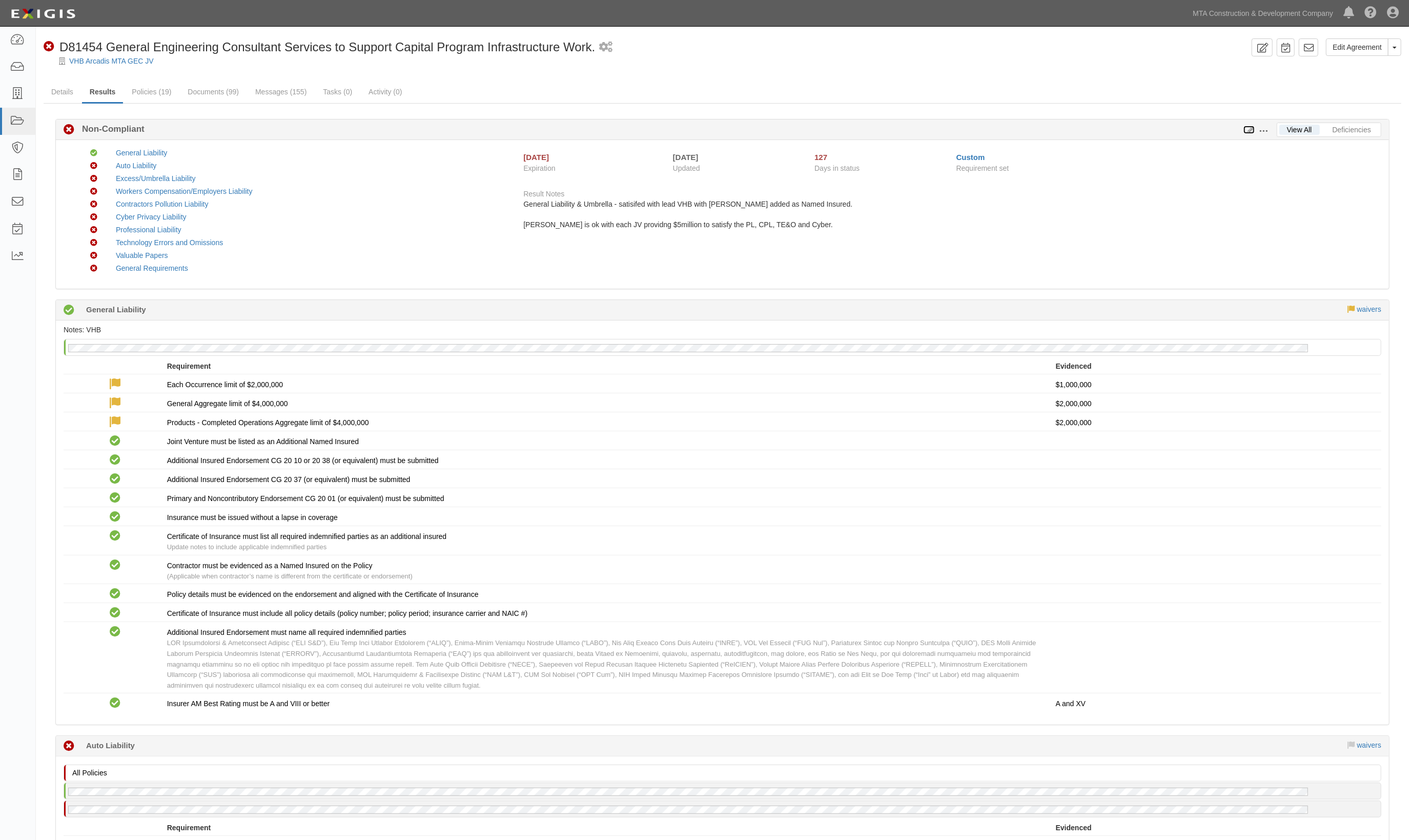
click at [1249, 125] on link at bounding box center [1249, 129] width 11 height 8
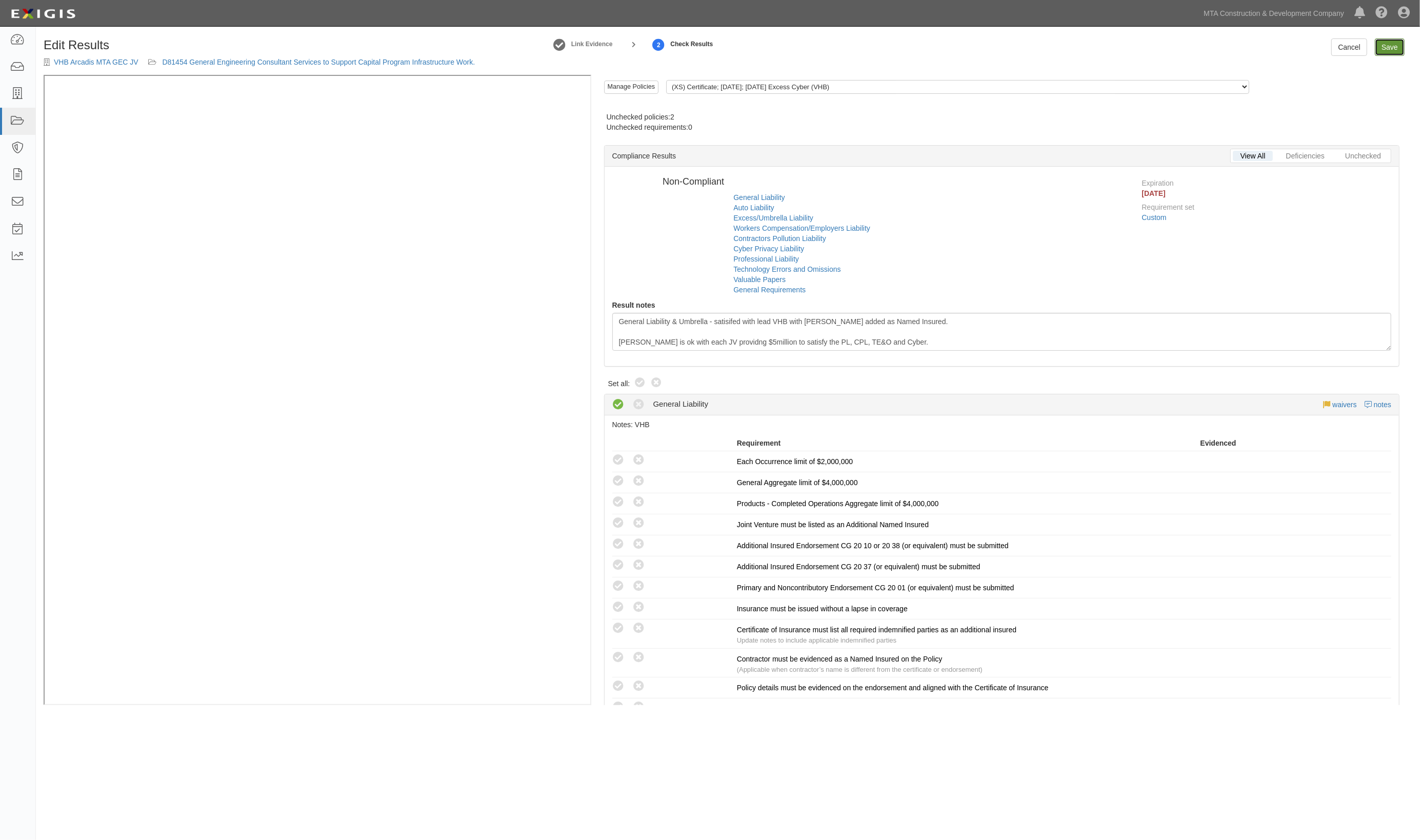
click at [1395, 46] on link "Save" at bounding box center [1390, 47] width 30 height 18
click at [1385, 52] on link "Save" at bounding box center [1390, 47] width 30 height 18
click at [1390, 50] on link "Save" at bounding box center [1390, 47] width 30 height 18
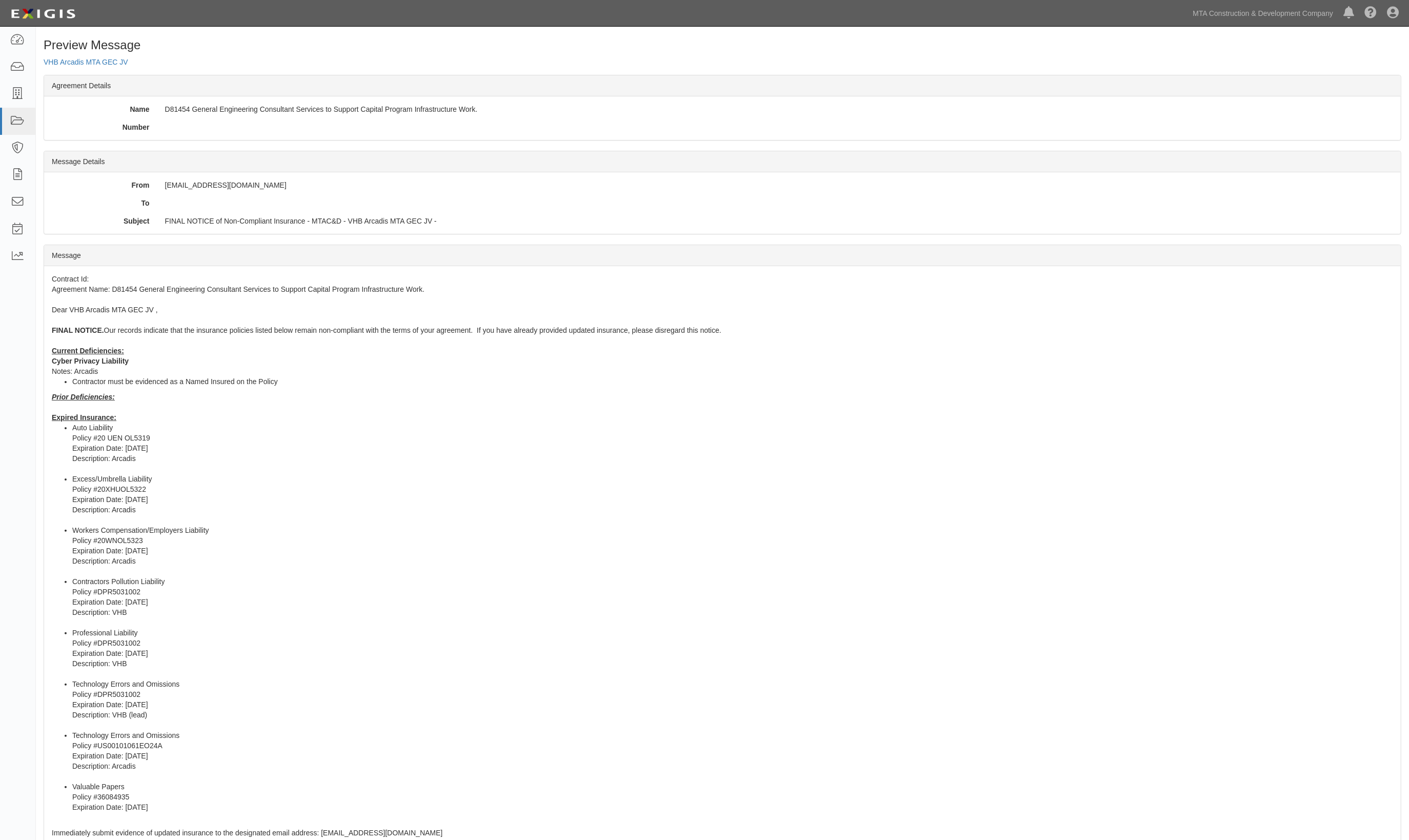
scroll to position [68, 0]
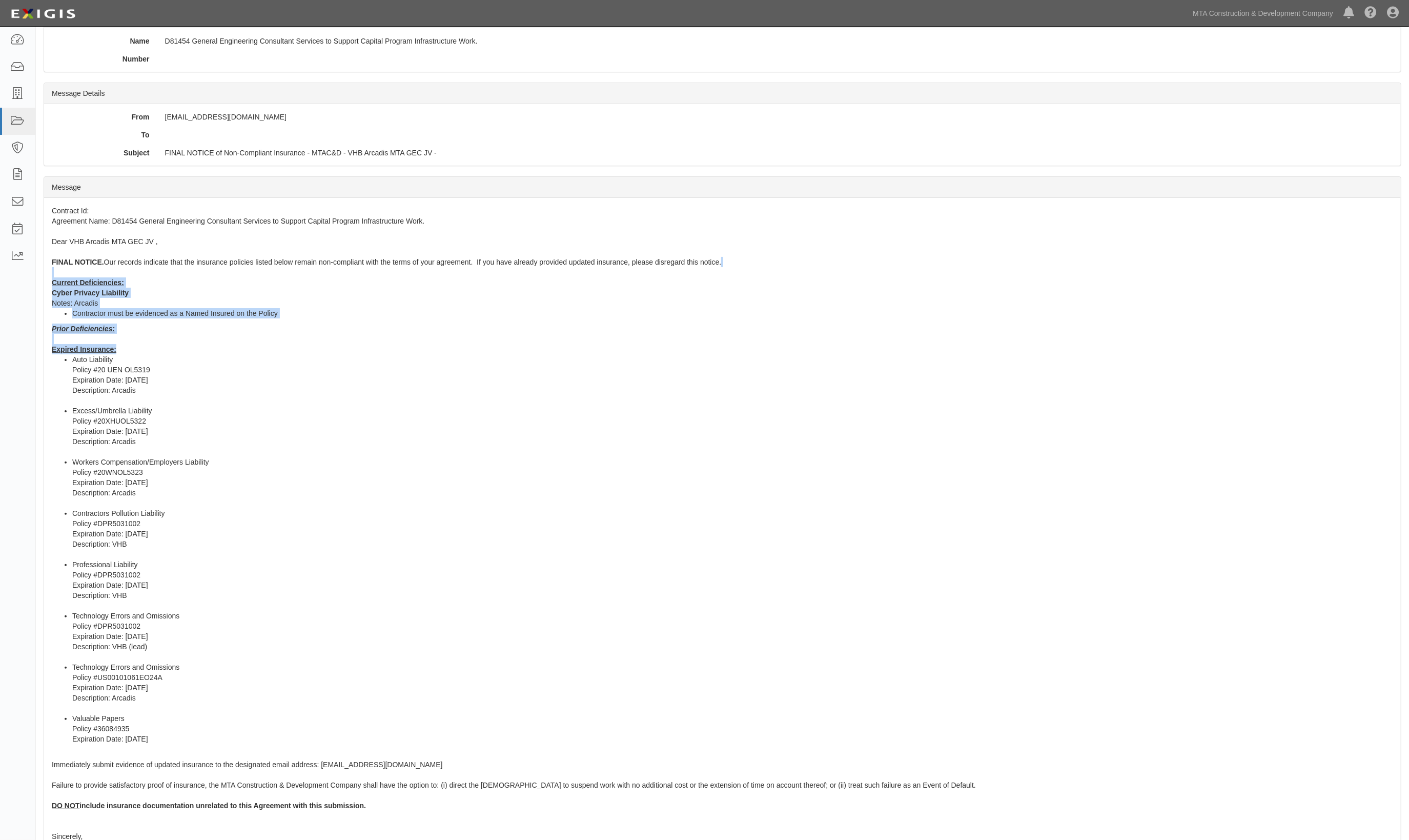
drag, startPoint x: 45, startPoint y: 273, endPoint x: 400, endPoint y: 341, distance: 361.5
click at [400, 341] on div "Contract Id: Agreement Name: D81454 General Engineering Consultant Services to …" at bounding box center [722, 544] width 1357 height 692
click at [491, 510] on li "Contractors Pollution Liability Policy #DPR5031002 Expiration Date: [DATE] Desc…" at bounding box center [733, 533] width 1321 height 52
click at [320, 62] on div "Number" at bounding box center [722, 59] width 1357 height 10
click at [20, 121] on icon at bounding box center [18, 121] width 14 height 12
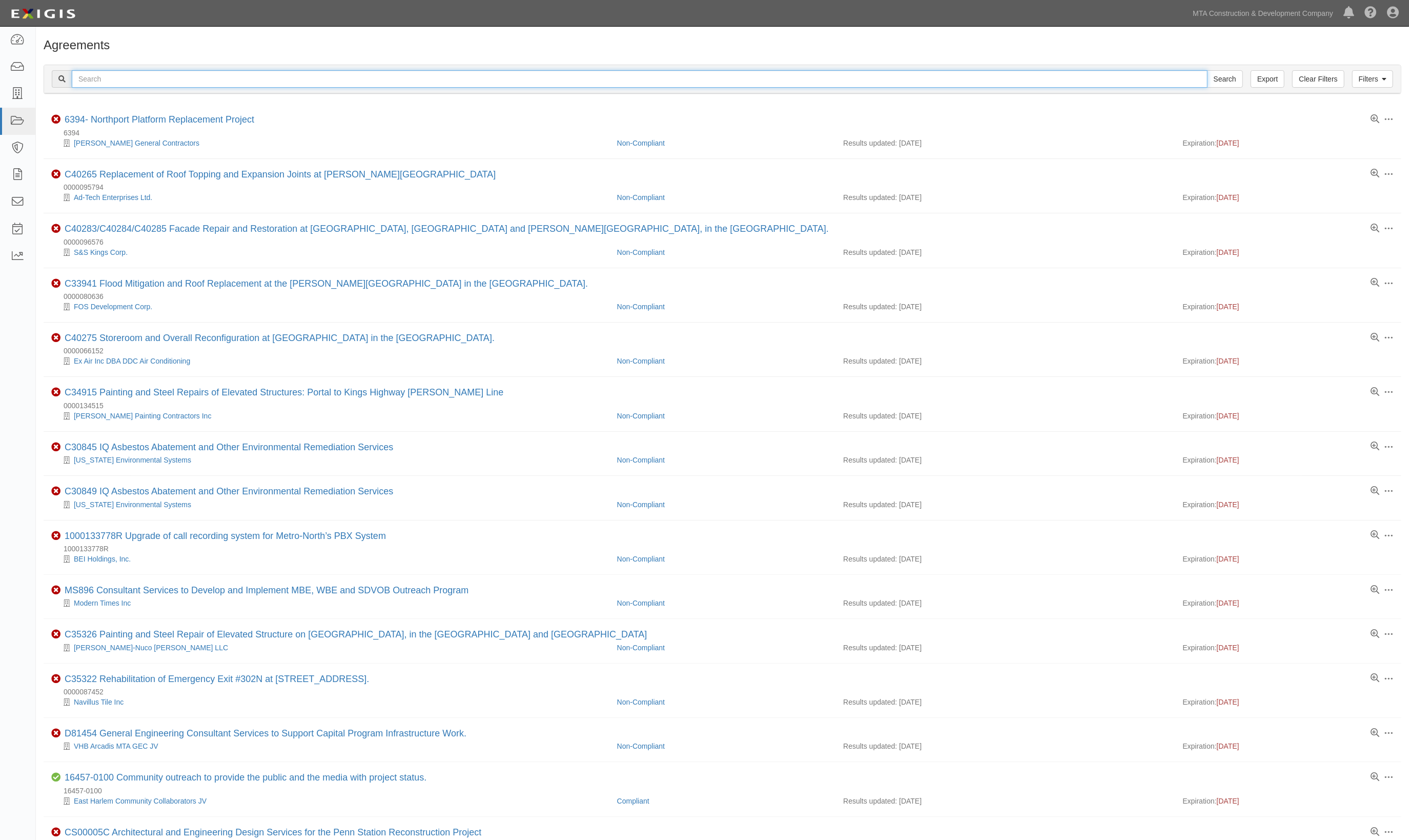
click at [228, 73] on input "text" at bounding box center [640, 79] width 1136 height 18
type input "e40855"
click at [1207, 70] on input "Search" at bounding box center [1225, 79] width 36 height 18
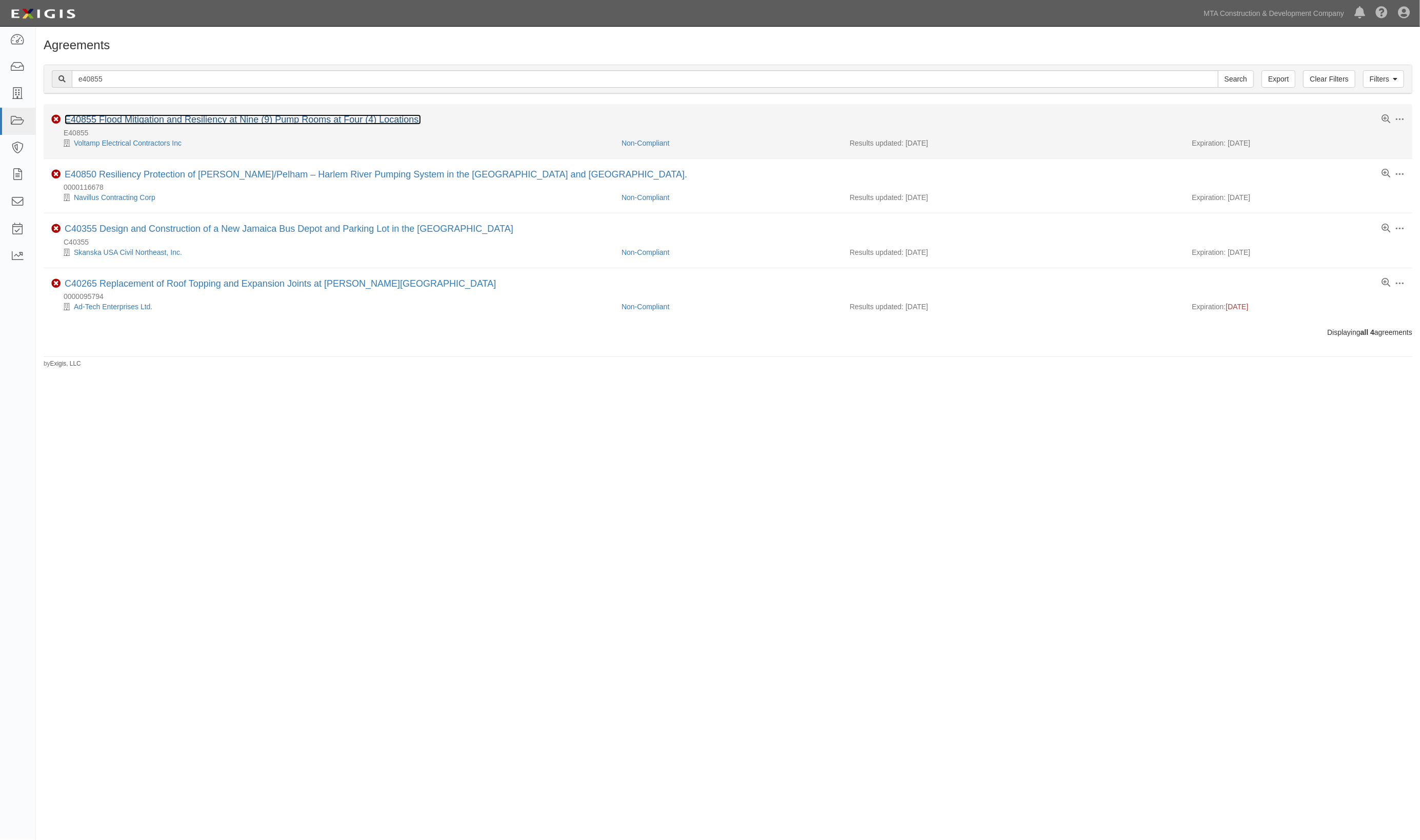
click at [136, 118] on link "E40855 Flood Mitigation and Resiliency at Nine (9) Pump Rooms at Four (4) Locat…" at bounding box center [243, 119] width 356 height 10
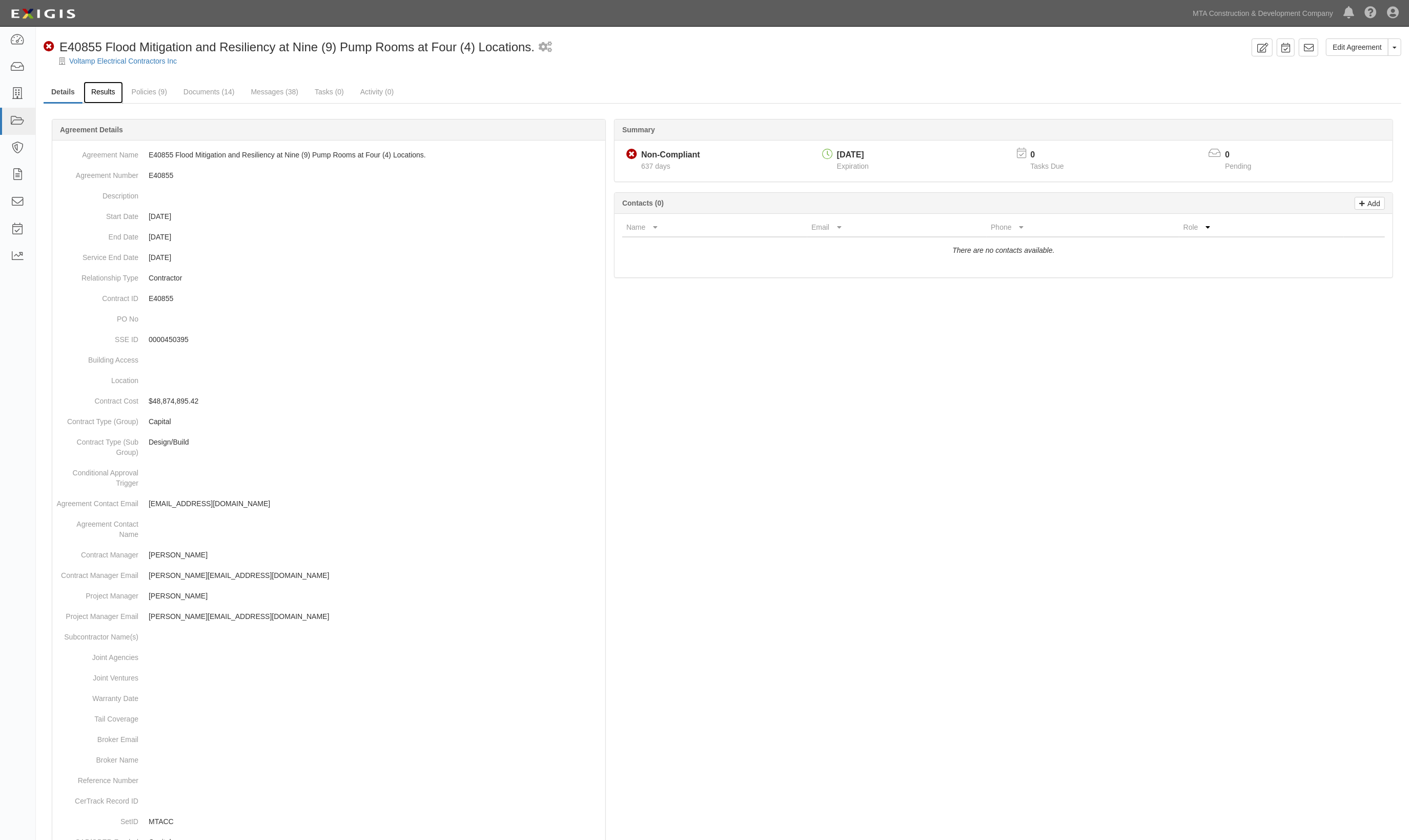
click at [116, 95] on link "Results" at bounding box center [103, 93] width 39 height 22
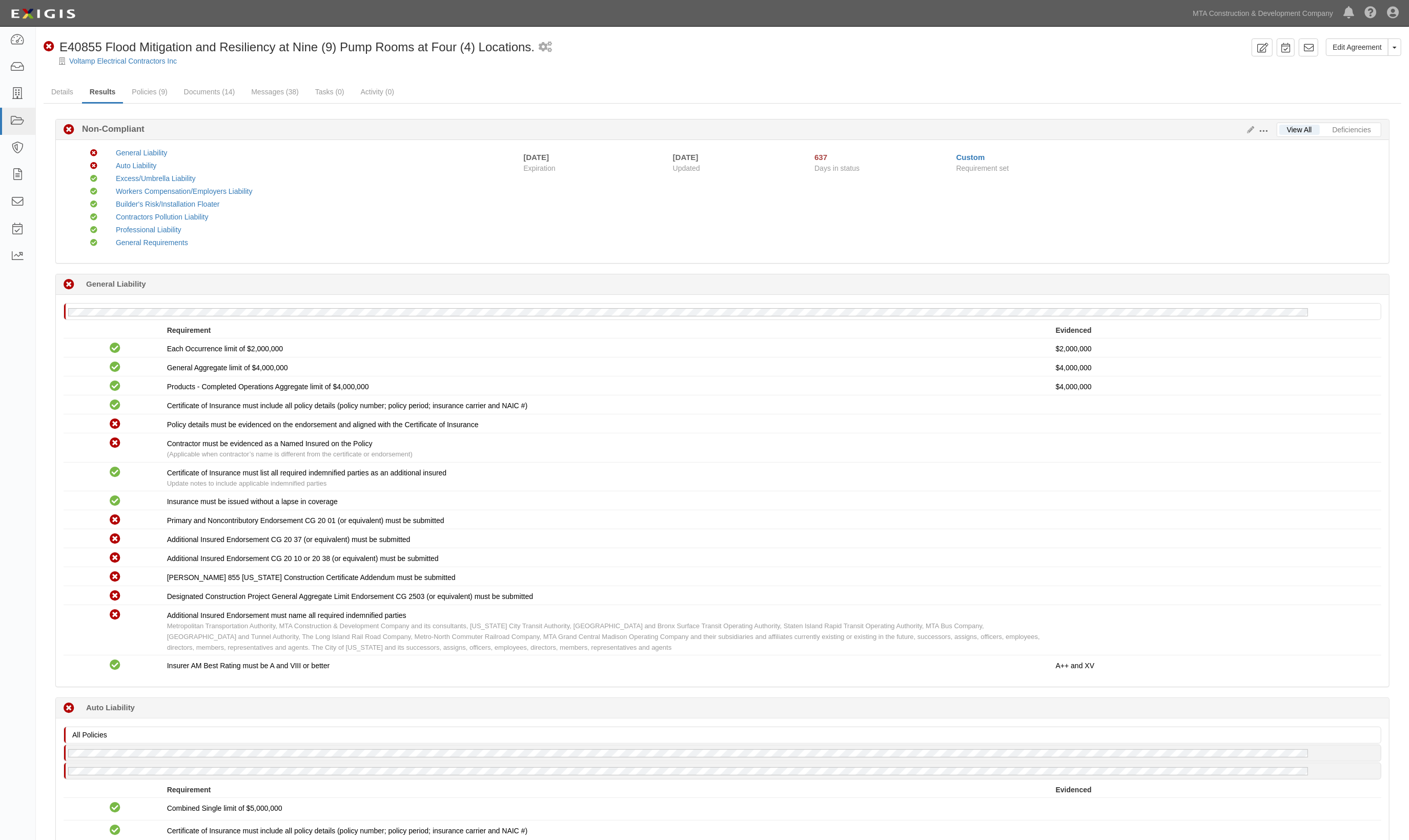
click at [762, 48] on div "Non-Compliant E40855 Flood Mitigation and Resiliency at Nine (9) Pump Rooms at …" at bounding box center [645, 47] width 1204 height 18
click at [25, 117] on icon at bounding box center [18, 121] width 14 height 12
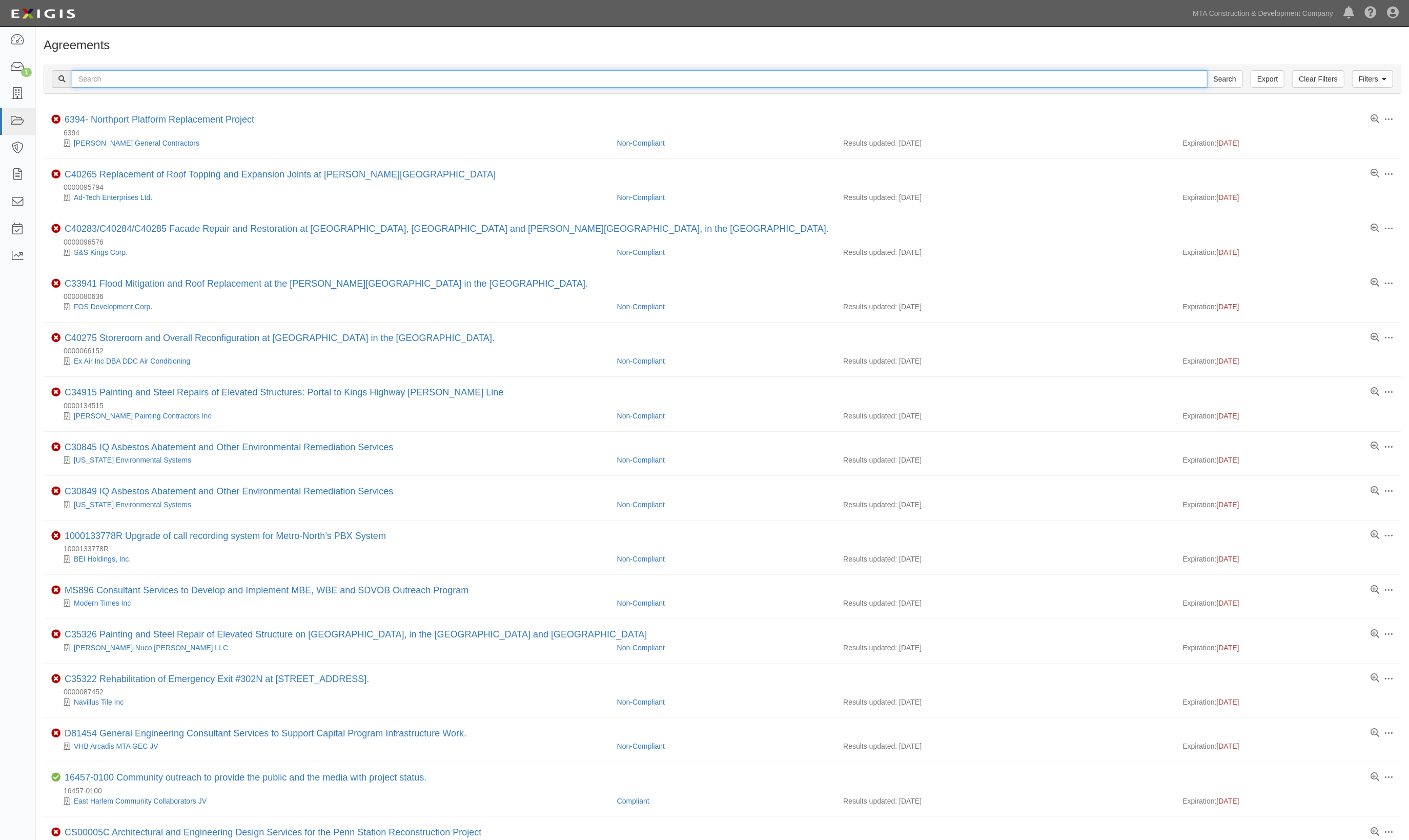
click at [107, 77] on input "text" at bounding box center [640, 79] width 1136 height 18
type input "d81493"
click at [1207, 70] on input "Search" at bounding box center [1225, 79] width 36 height 18
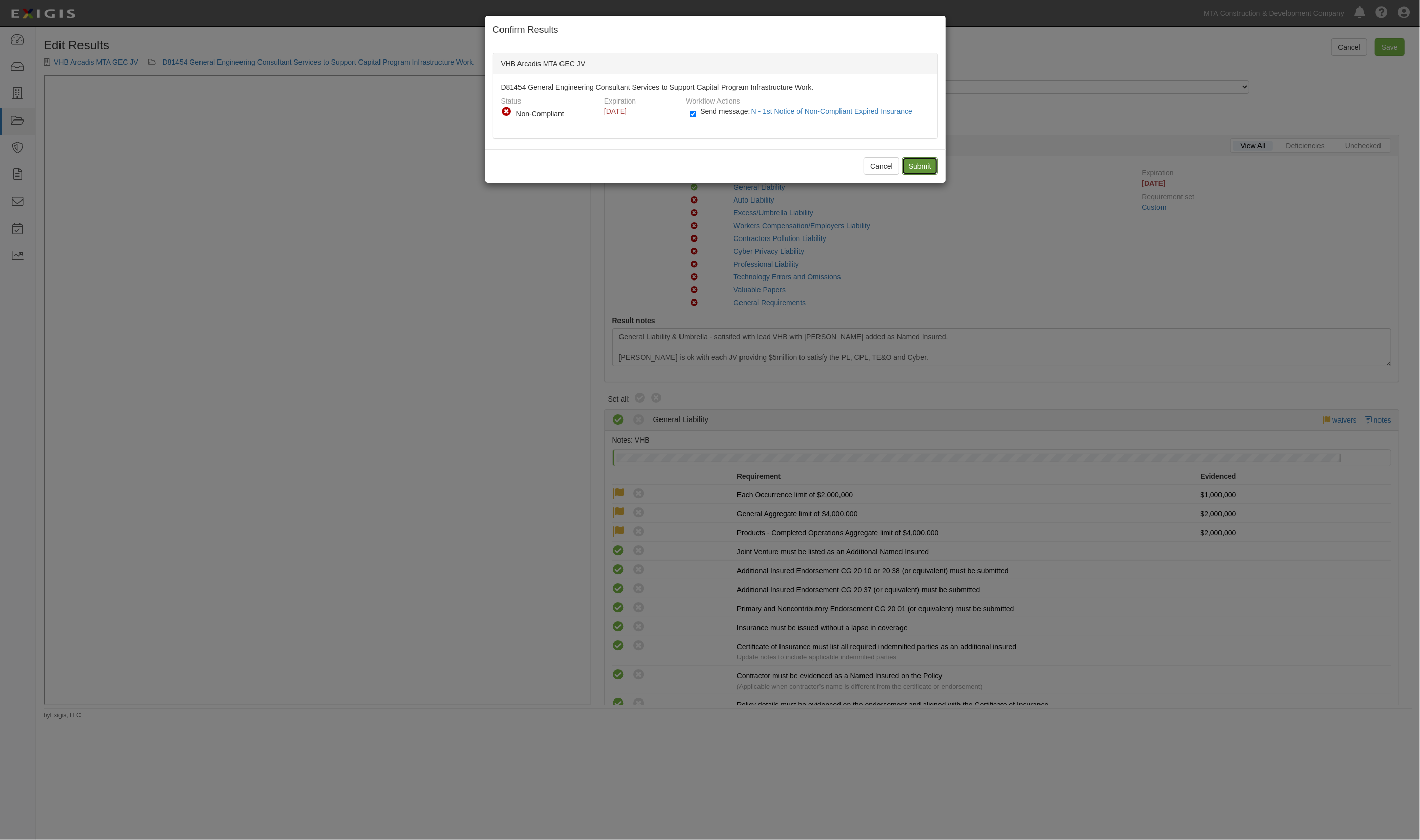
click at [928, 165] on input "Submit" at bounding box center [920, 166] width 36 height 18
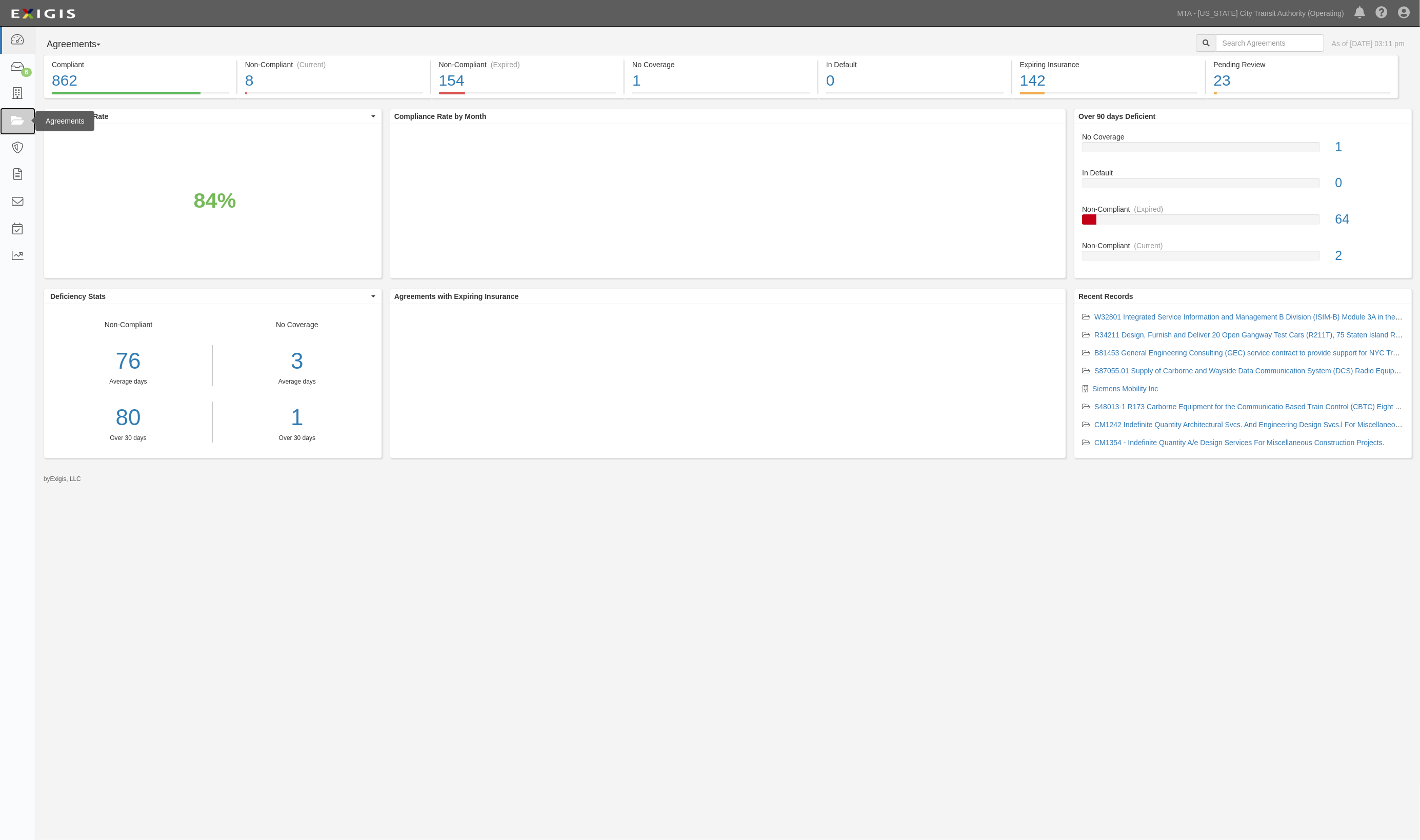
click at [10, 127] on link at bounding box center [18, 121] width 35 height 27
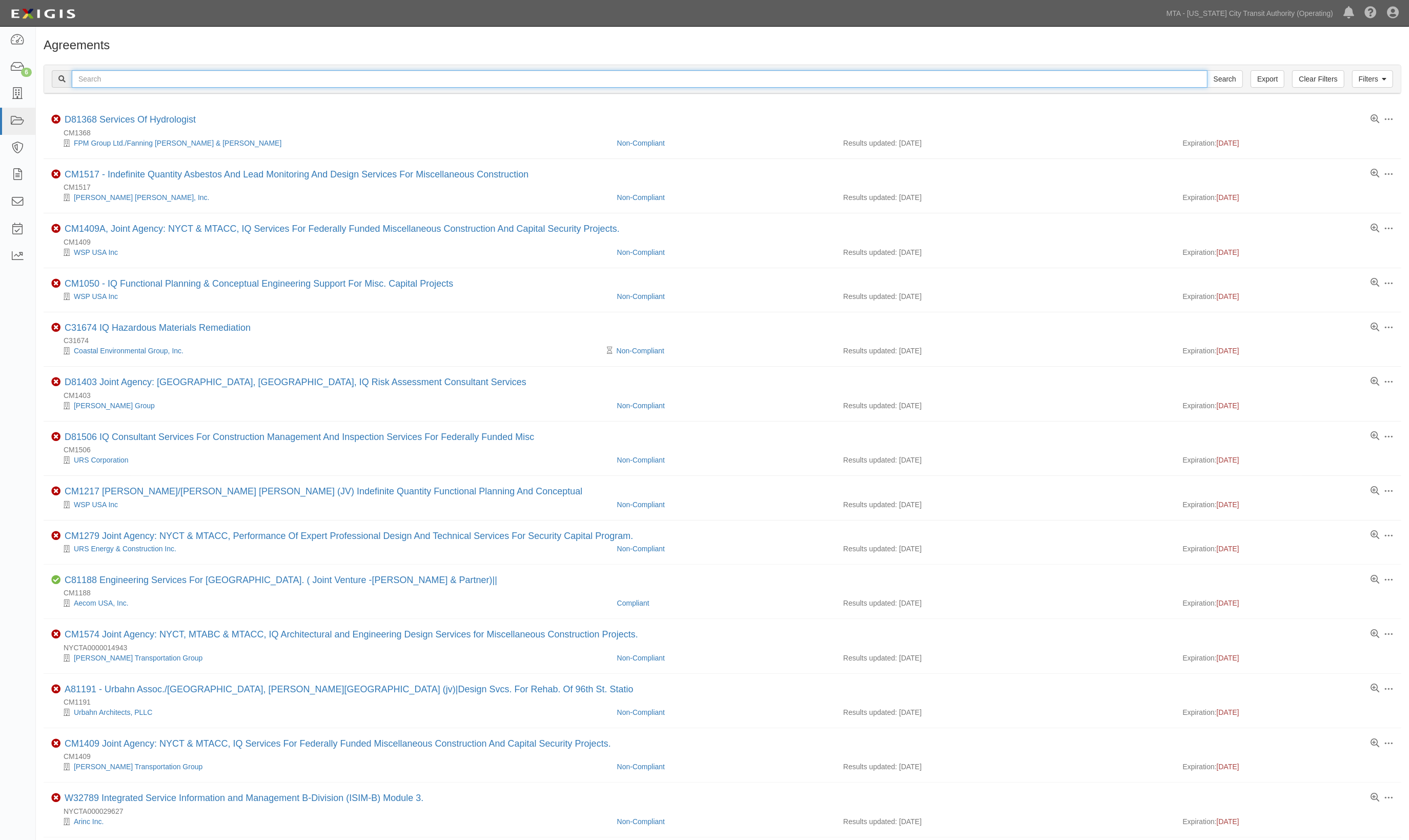
click at [153, 75] on input "text" at bounding box center [640, 79] width 1136 height 18
type input "81493"
click at [1207, 70] on input "Search" at bounding box center [1225, 79] width 36 height 18
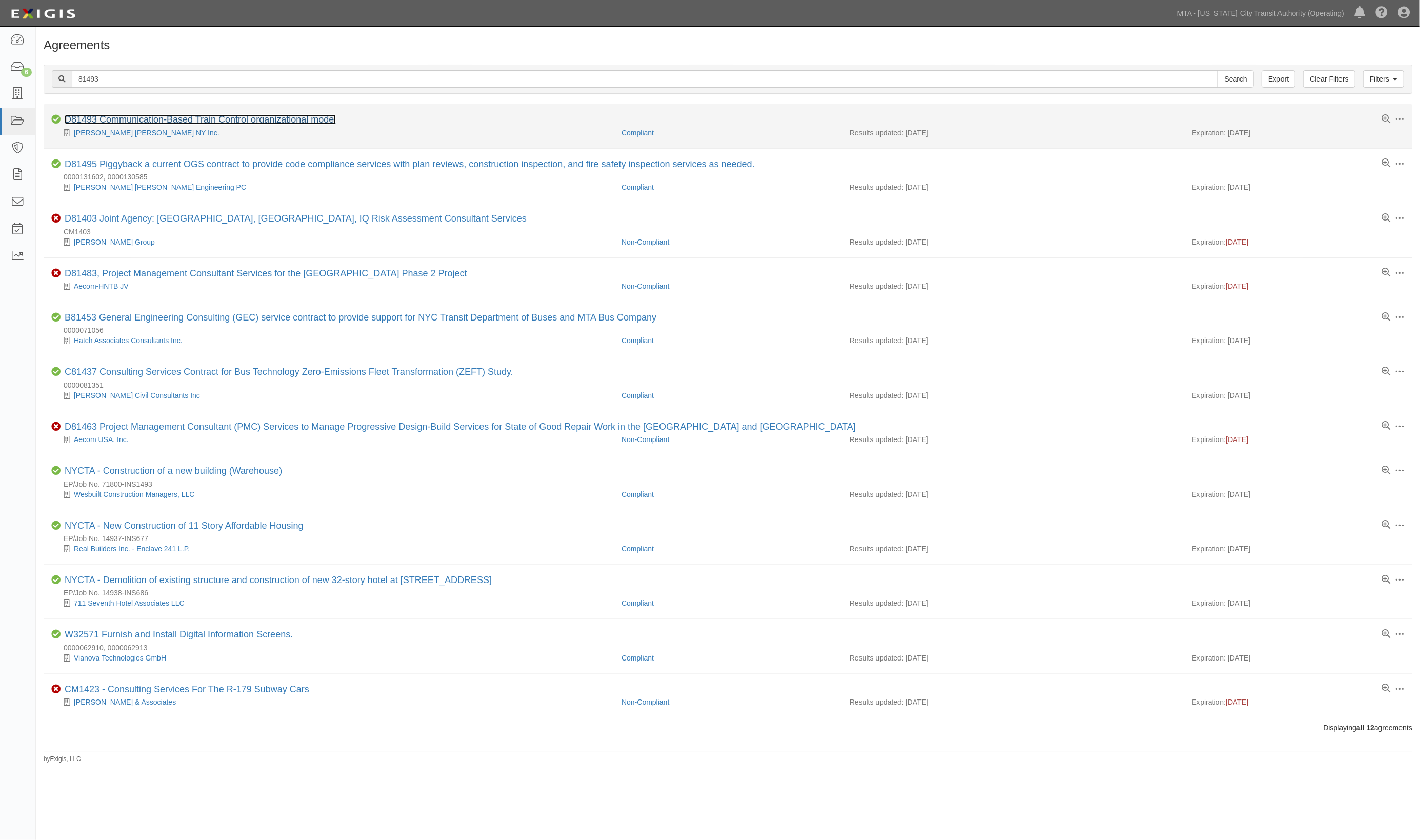
click at [158, 121] on link "D81493 Communication-Based Train Control organizational model" at bounding box center [200, 119] width 272 height 10
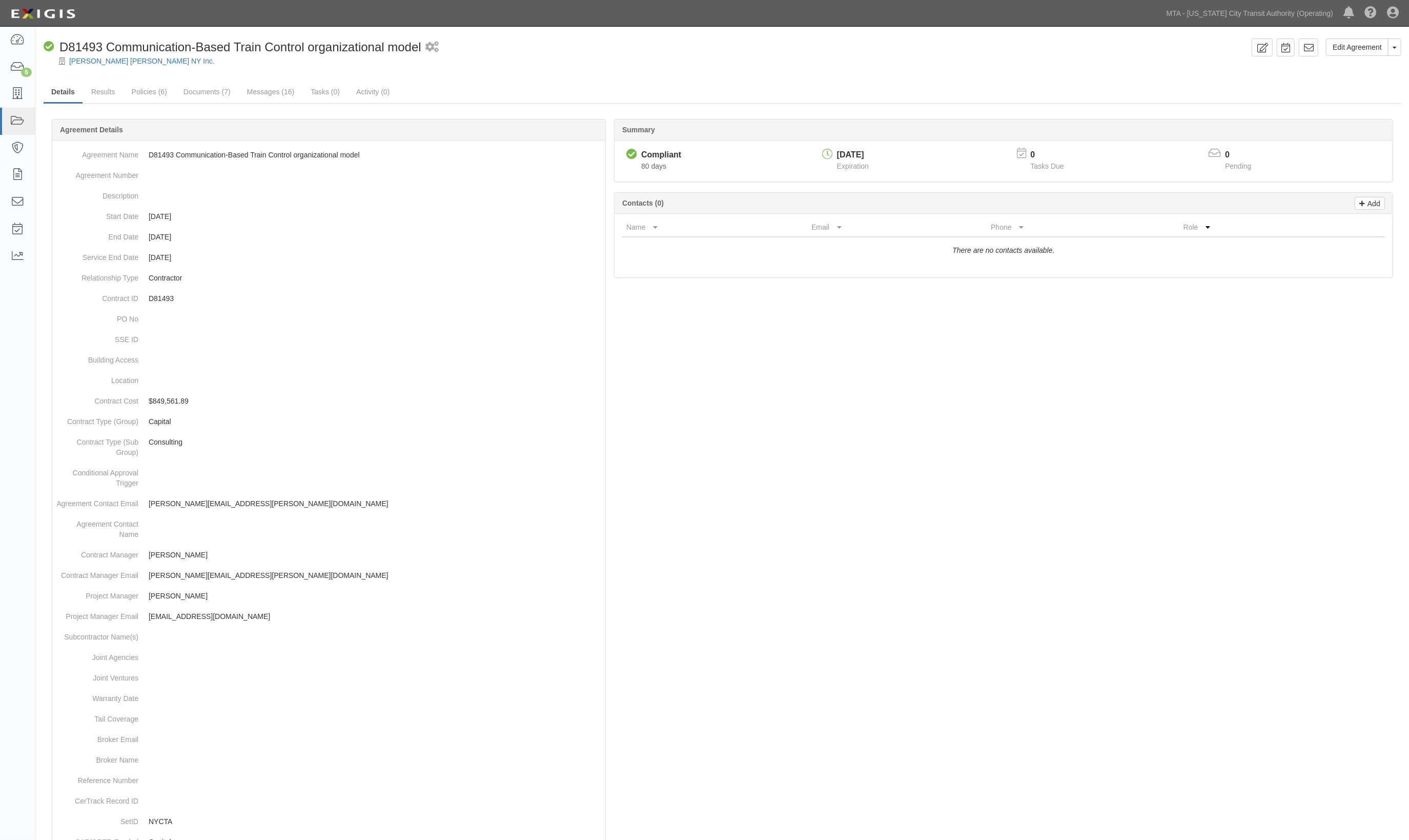
click at [589, 82] on ul "Details Results Policies (6) Documents (7) Messages (16) Tasks (0) Activity (0)" at bounding box center [722, 93] width 1358 height 22
click at [195, 95] on link "Documents (7)" at bounding box center [207, 93] width 63 height 22
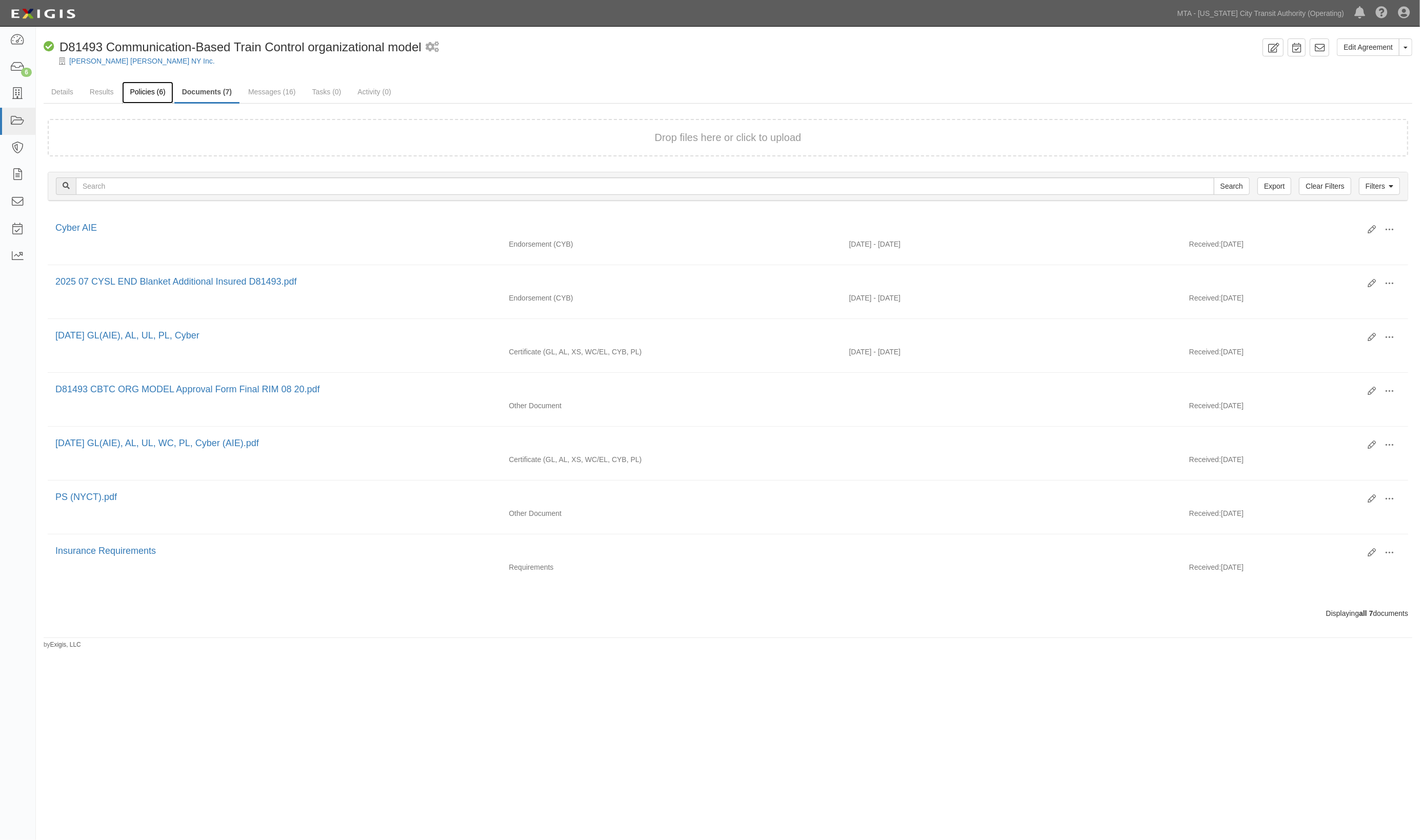
click at [157, 90] on link "Policies (6)" at bounding box center [148, 93] width 51 height 22
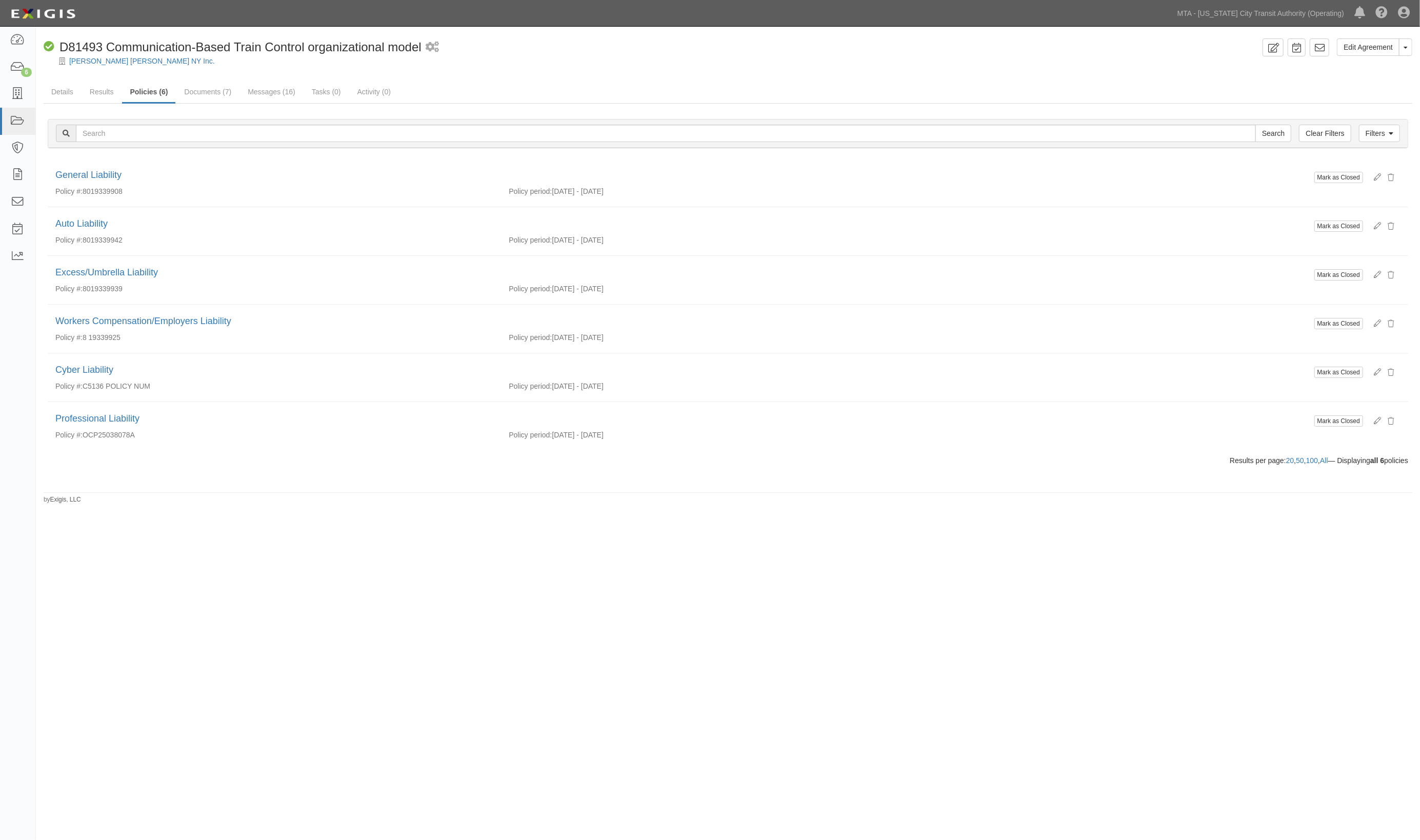
click at [573, 74] on div "Edit Agreement Toggle Agreement Dropdown View Audit Trail Archive Agreement Sen…" at bounding box center [728, 271] width 1384 height 465
click at [15, 117] on icon at bounding box center [18, 121] width 14 height 12
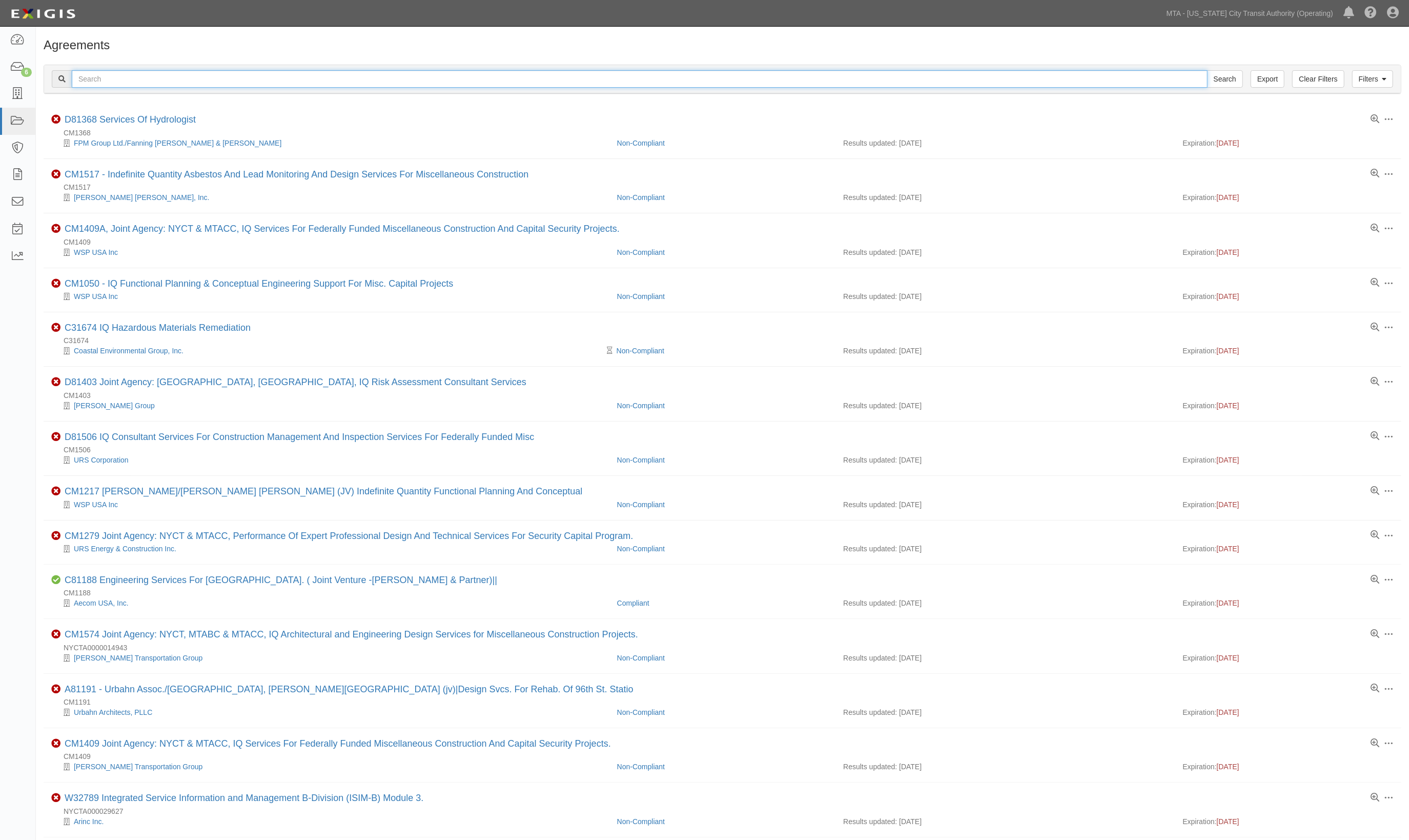
drag, startPoint x: 0, startPoint y: 0, endPoint x: 169, endPoint y: 81, distance: 187.4
click at [169, 81] on input "text" at bounding box center [640, 79] width 1136 height 18
type input "c34866"
click at [1207, 70] on input "Search" at bounding box center [1225, 79] width 36 height 18
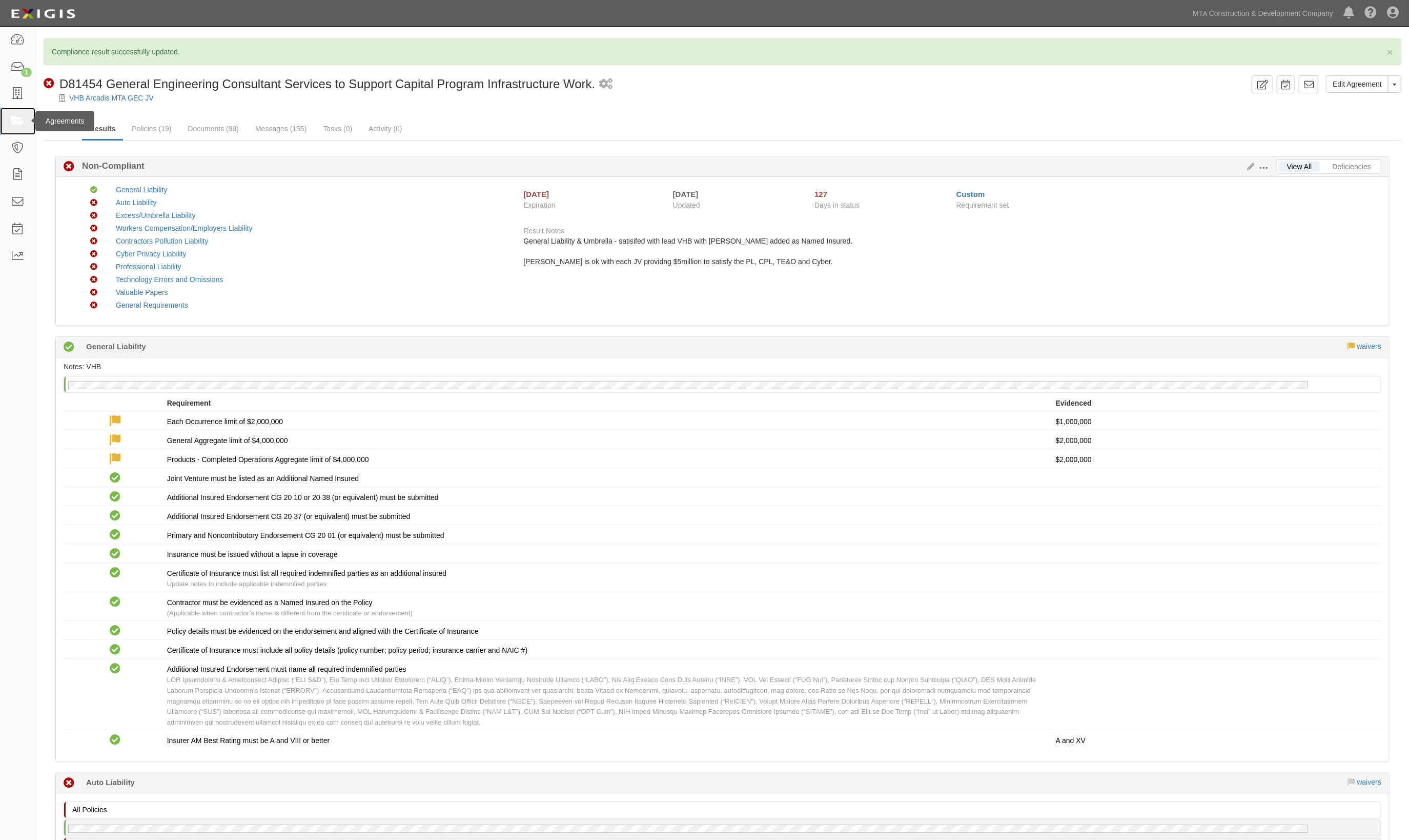
click at [16, 121] on icon at bounding box center [18, 121] width 14 height 12
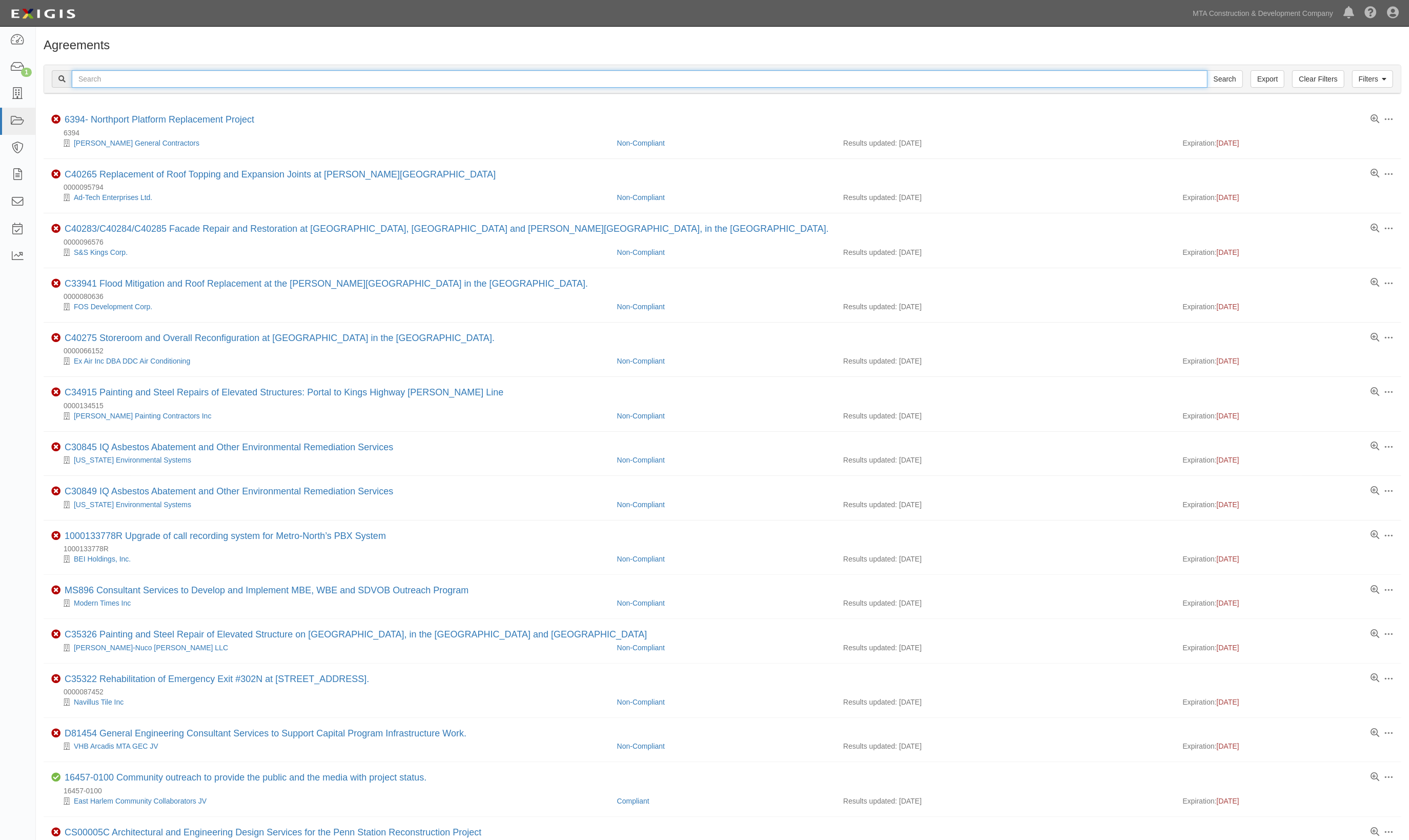
click at [119, 78] on input "text" at bounding box center [640, 79] width 1136 height 18
type input "34866"
click at [1207, 70] on input "Search" at bounding box center [1225, 79] width 36 height 18
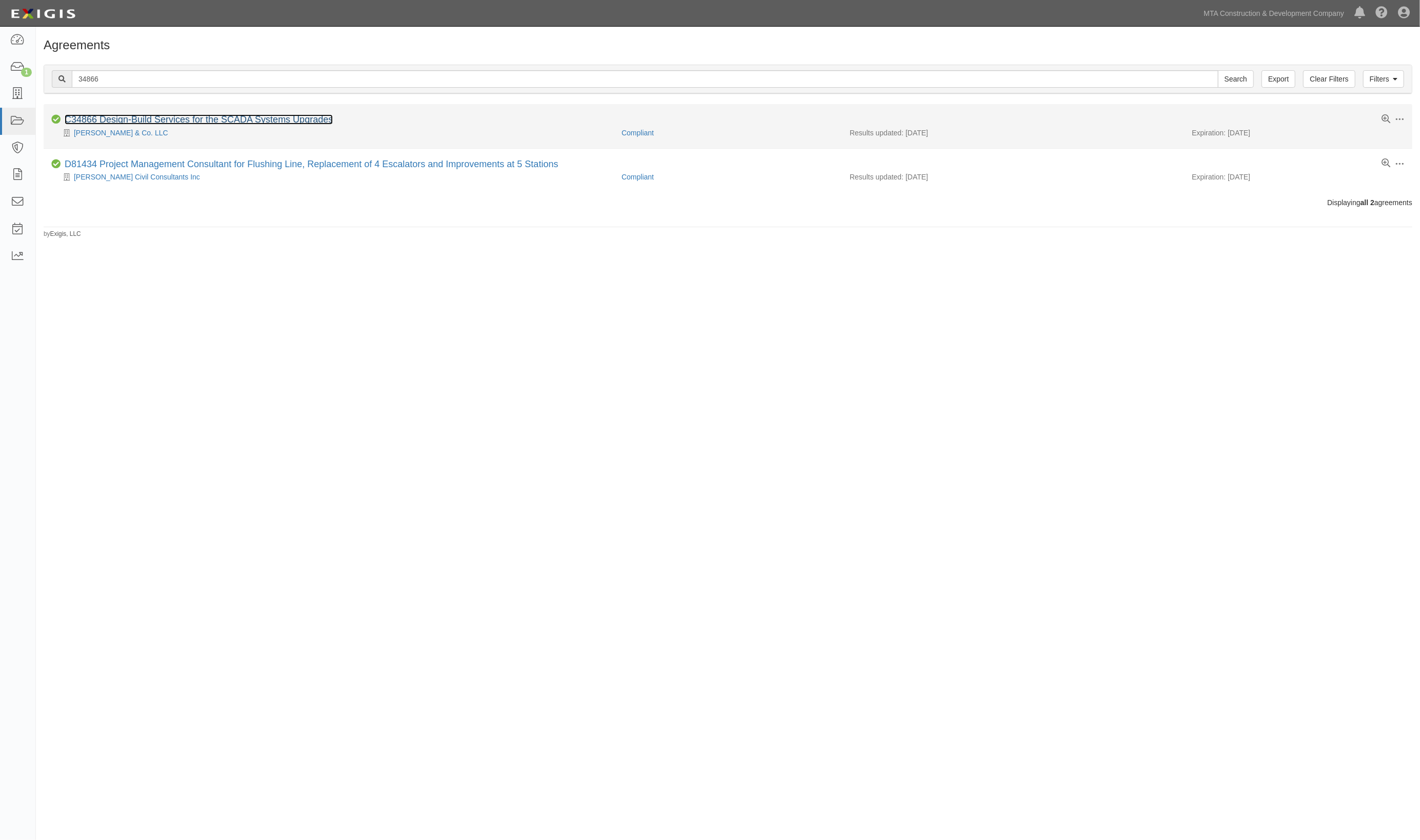
click at [249, 119] on link "C34866 Design-Build Services for the SCADA Systems Upgrades" at bounding box center [198, 119] width 268 height 10
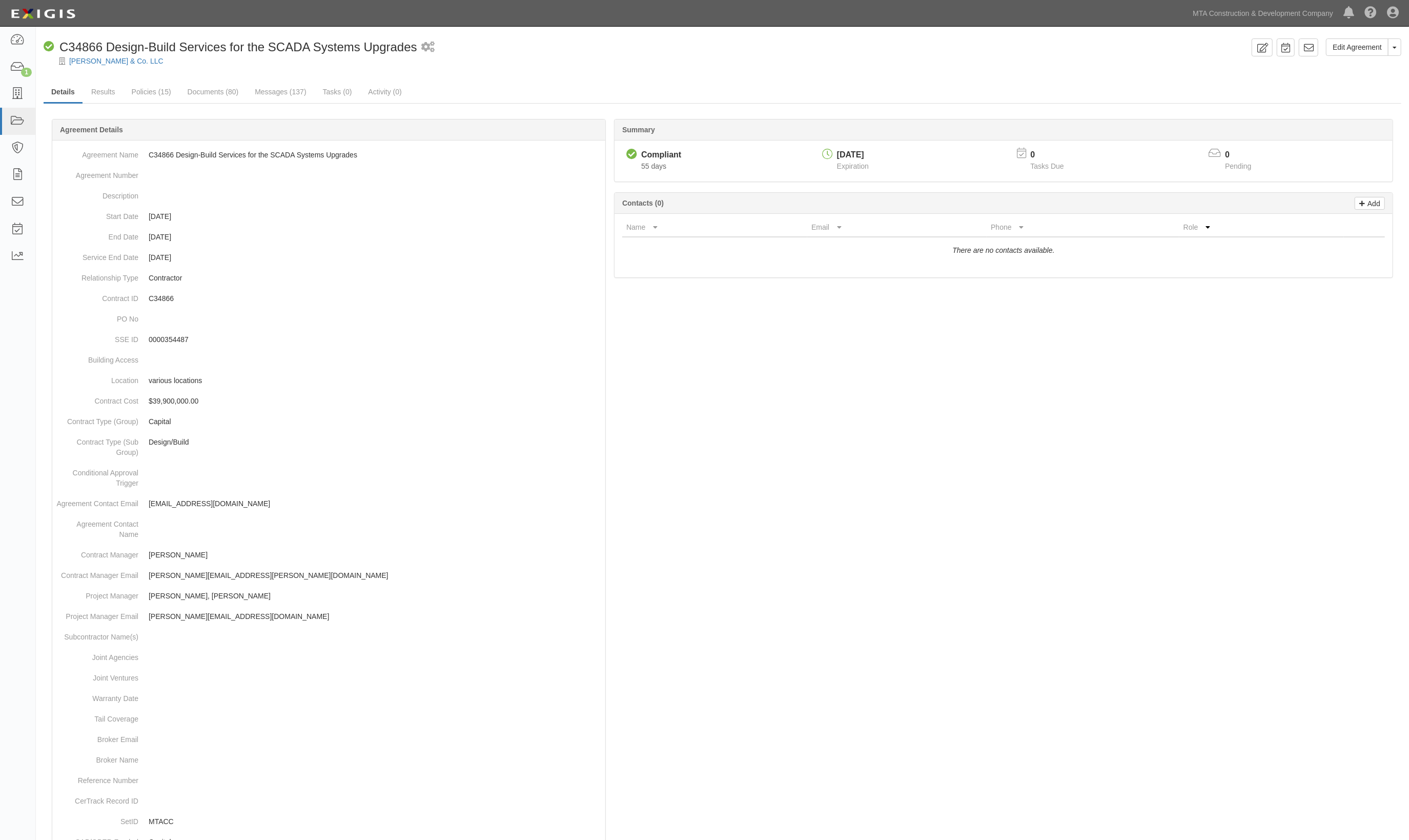
drag, startPoint x: 897, startPoint y: 465, endPoint x: 871, endPoint y: 454, distance: 28.2
click at [897, 465] on div at bounding box center [722, 556] width 1358 height 844
